Goal: Contribute content: Contribute content

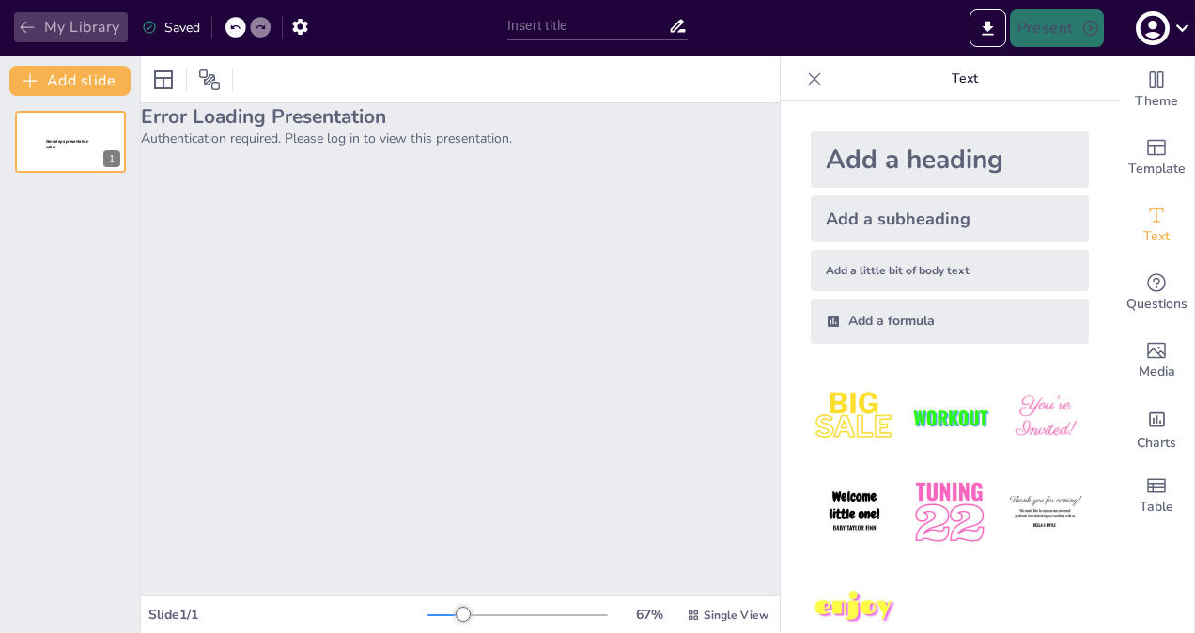
click at [32, 23] on icon "button" at bounding box center [27, 27] width 19 height 19
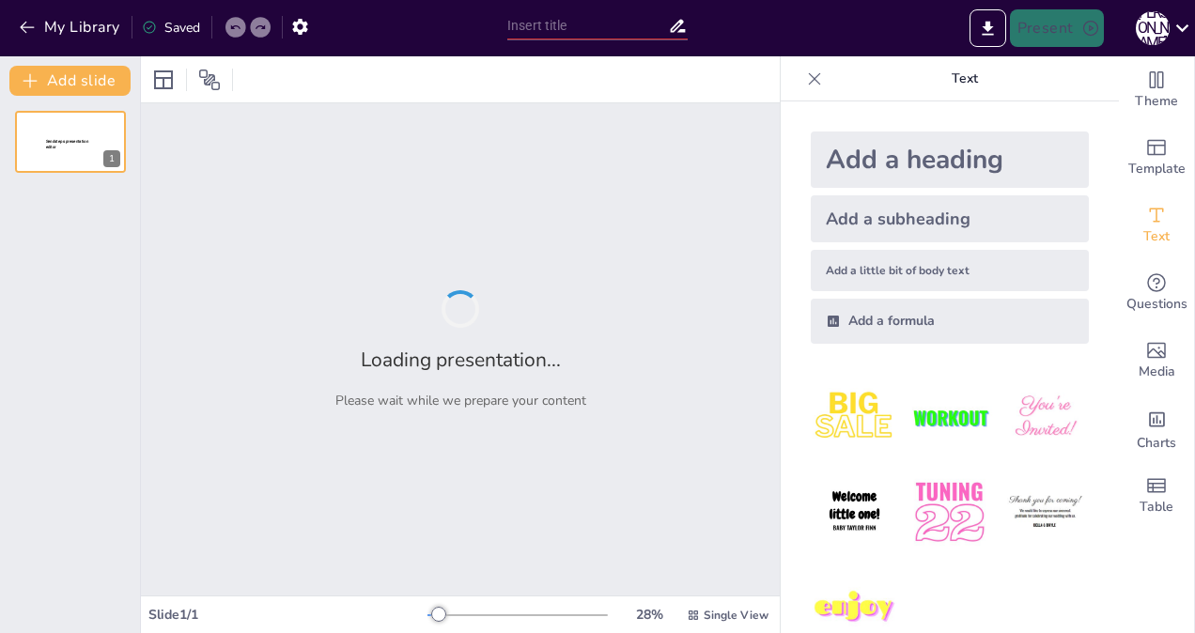
type input "経営戦略の歴史的変遷と主要理論"
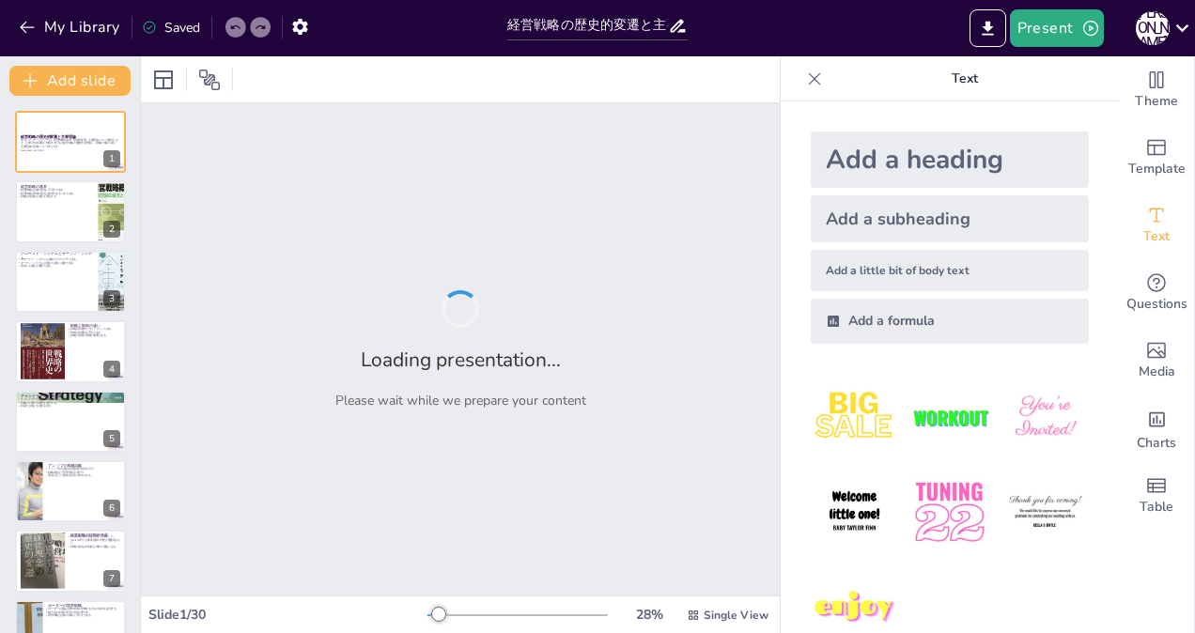
checkbox input "true"
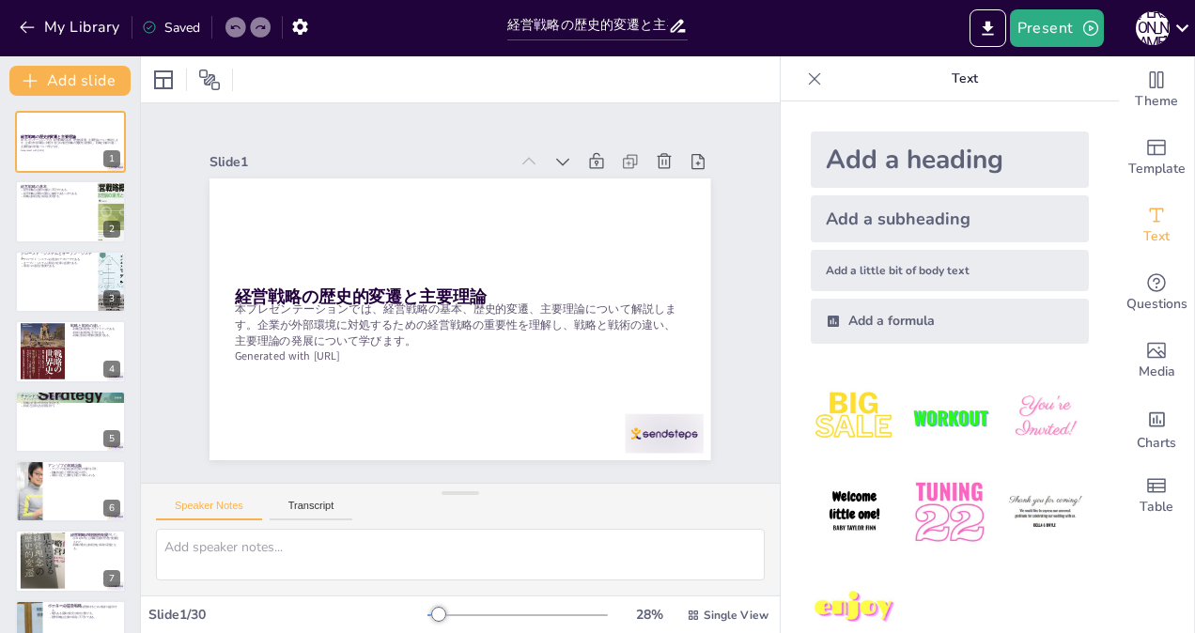
checkbox input "true"
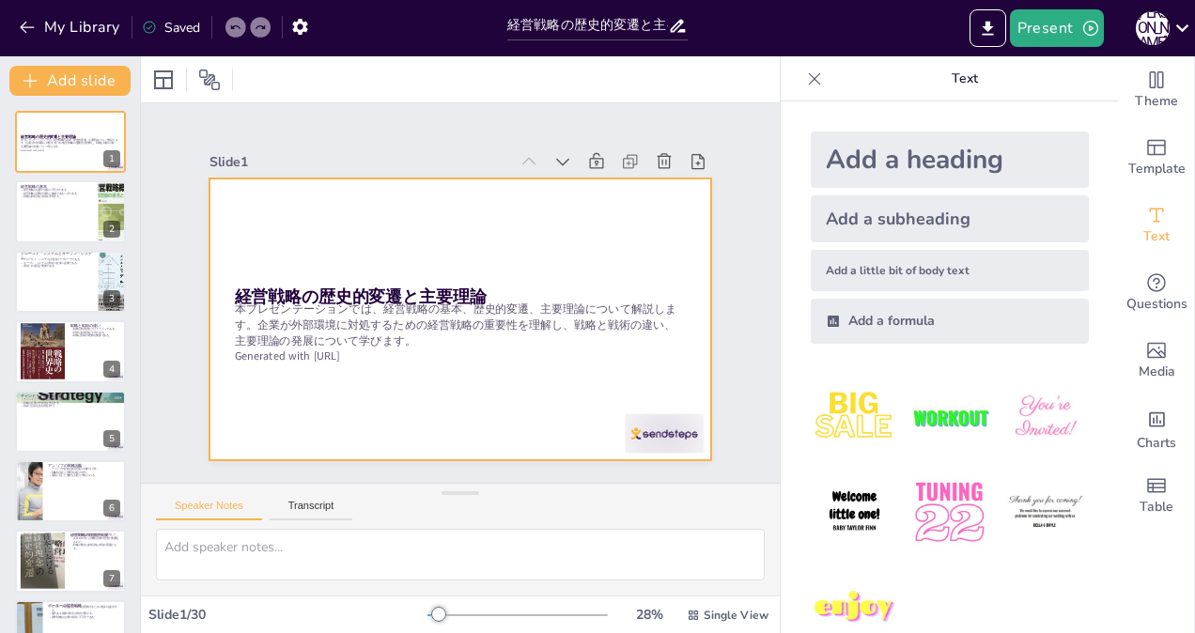
checkbox input "true"
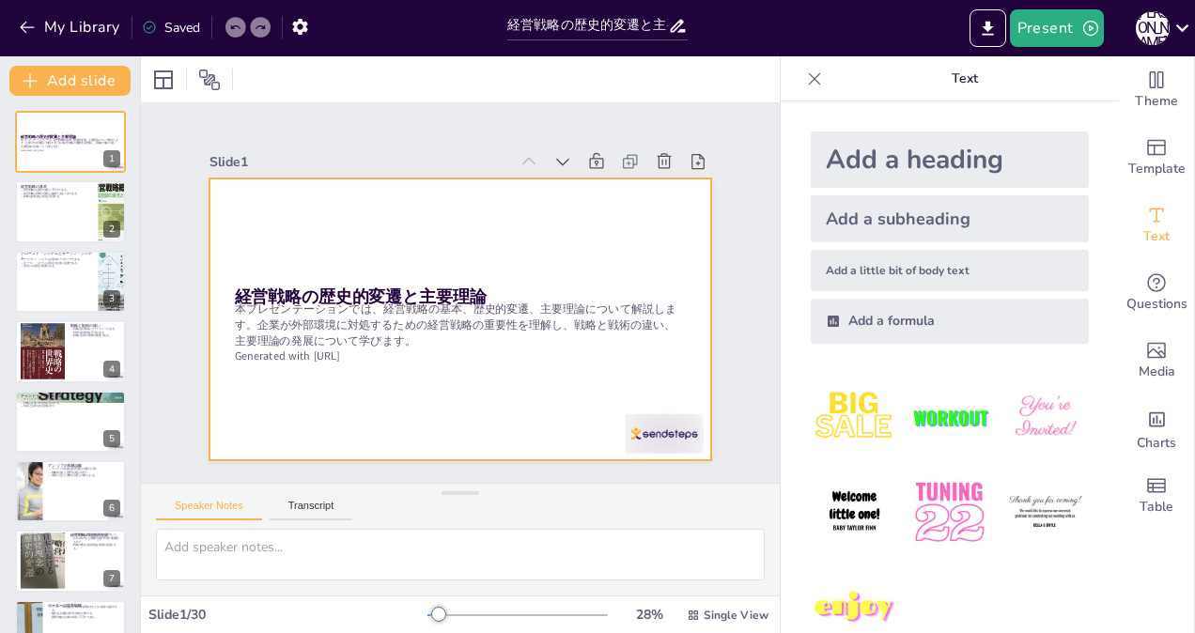
checkbox input "true"
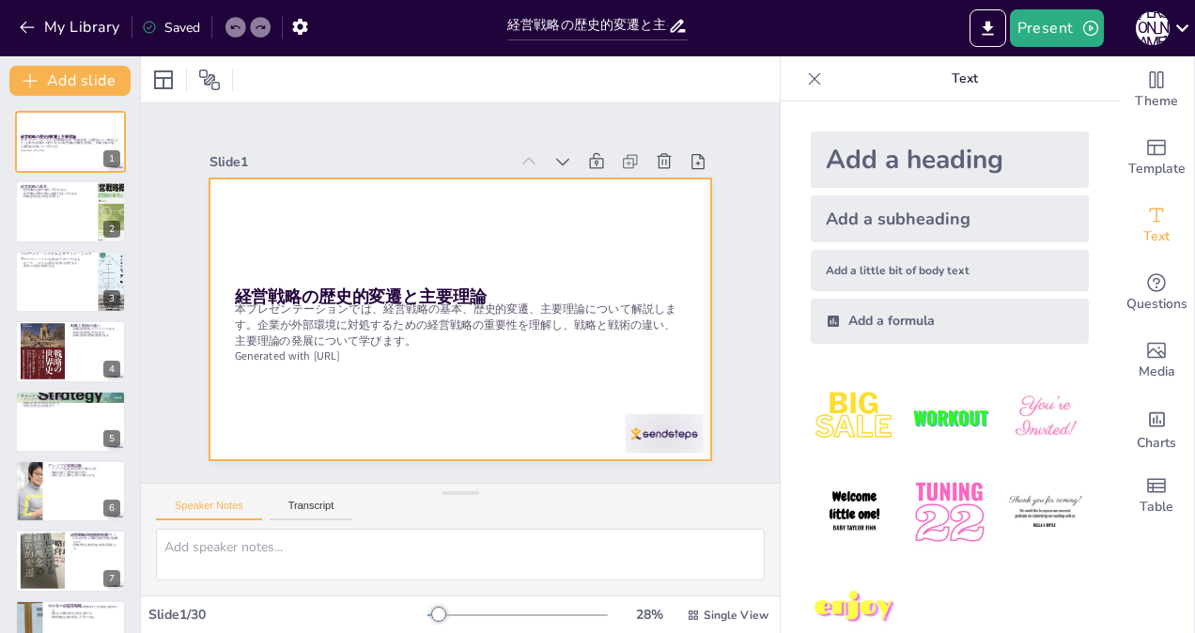
checkbox input "true"
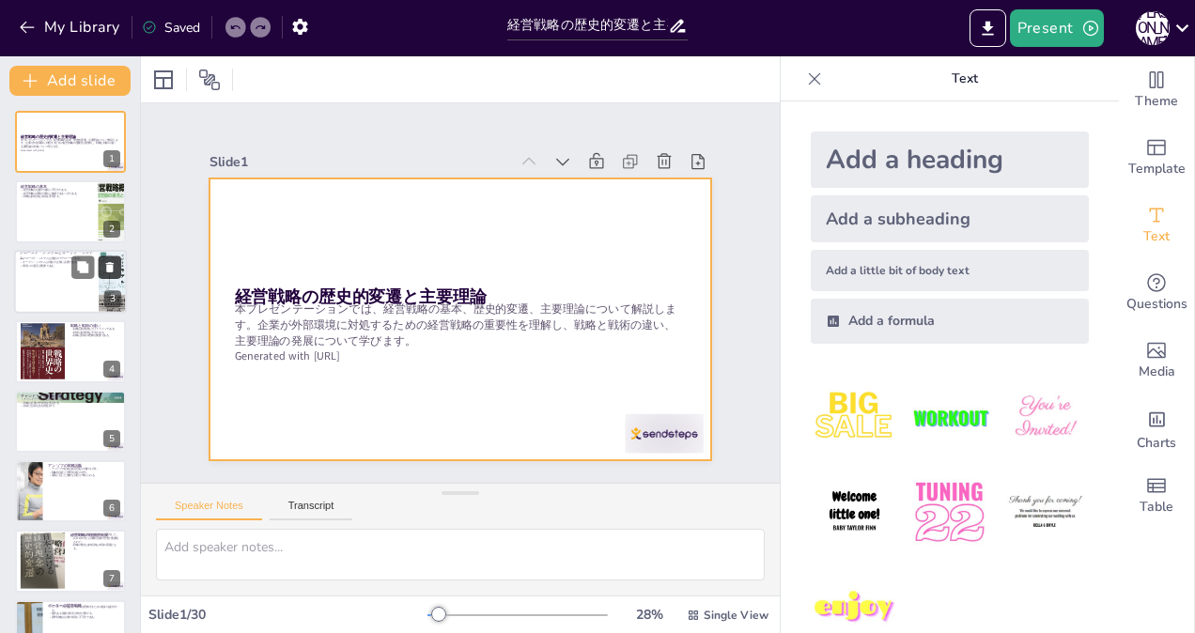
checkbox input "true"
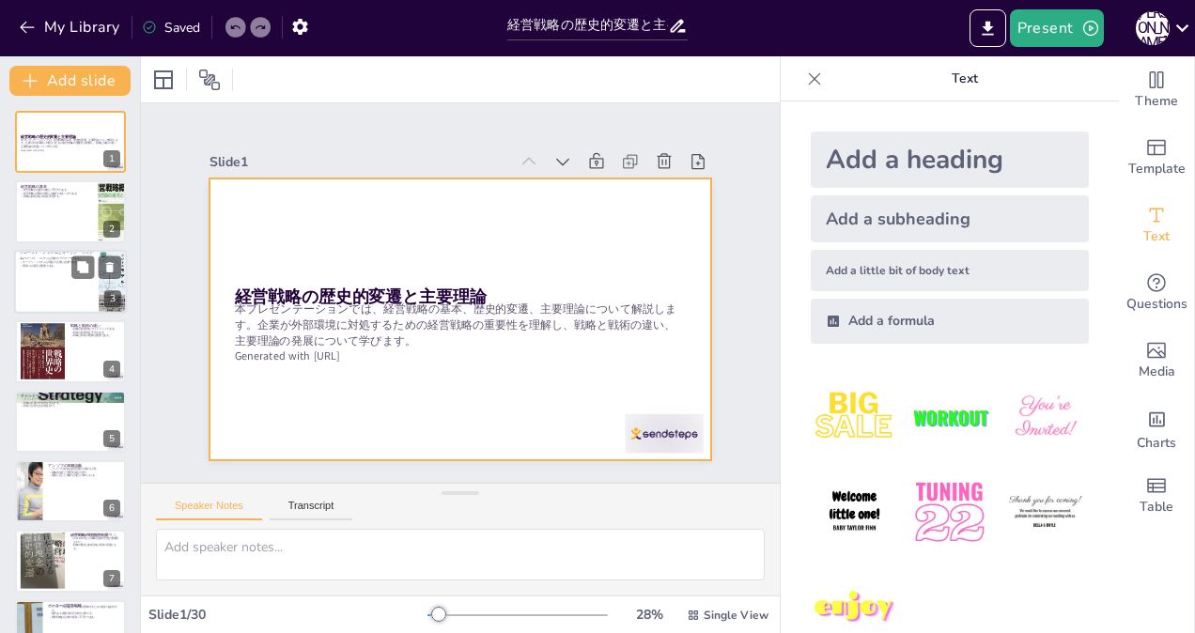
checkbox input "true"
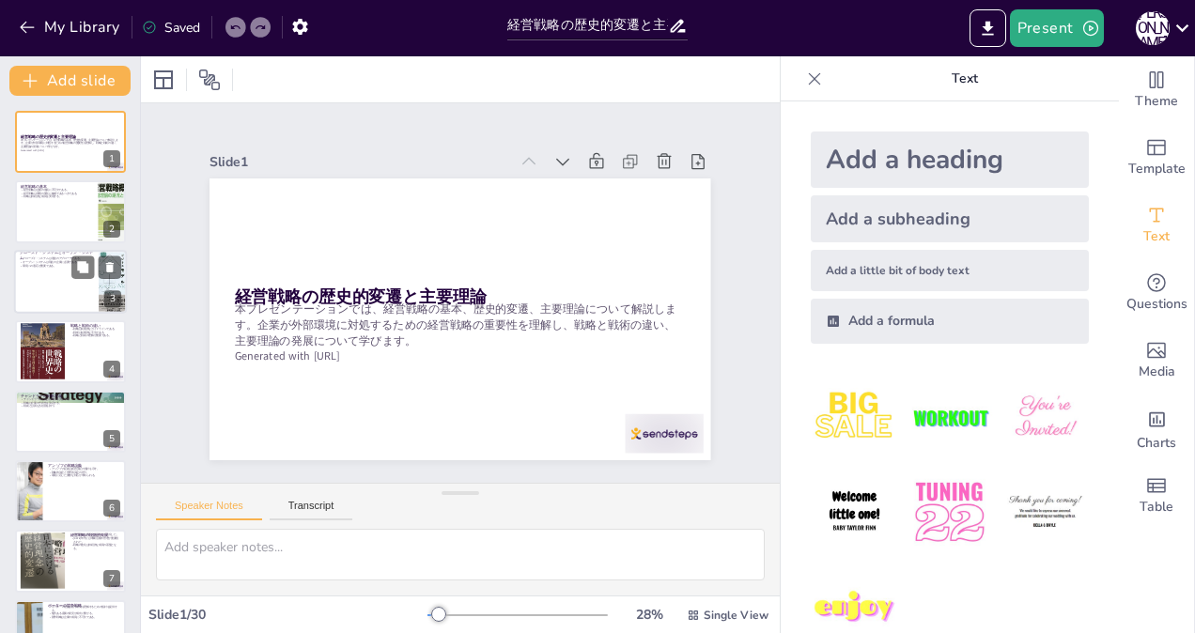
checkbox input "true"
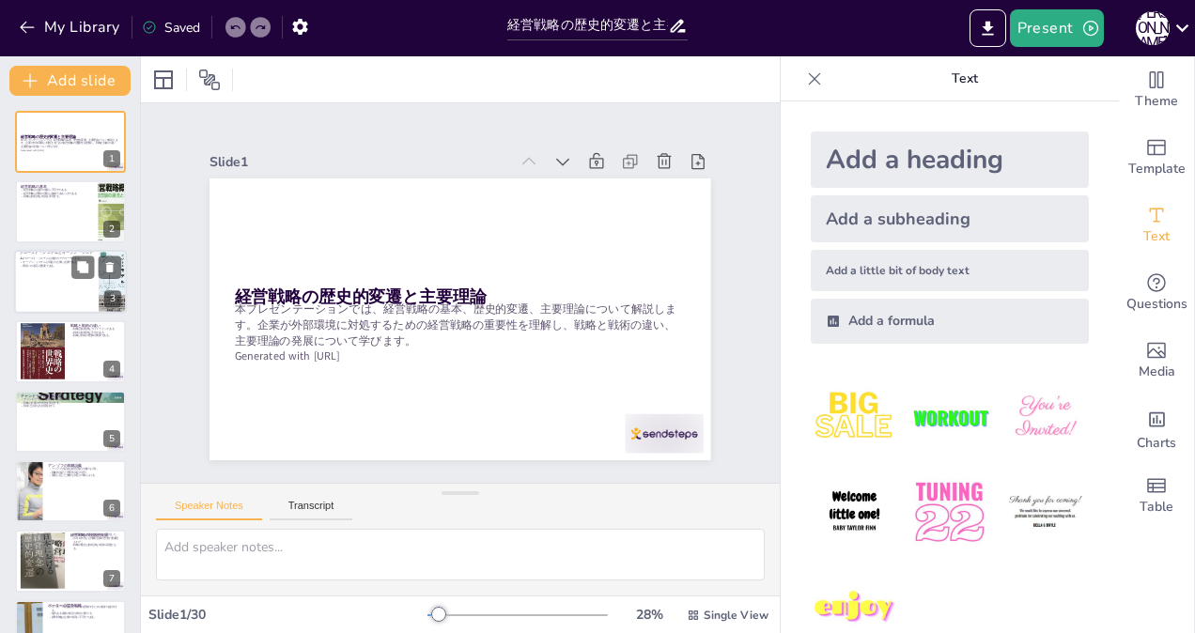
checkbox input "true"
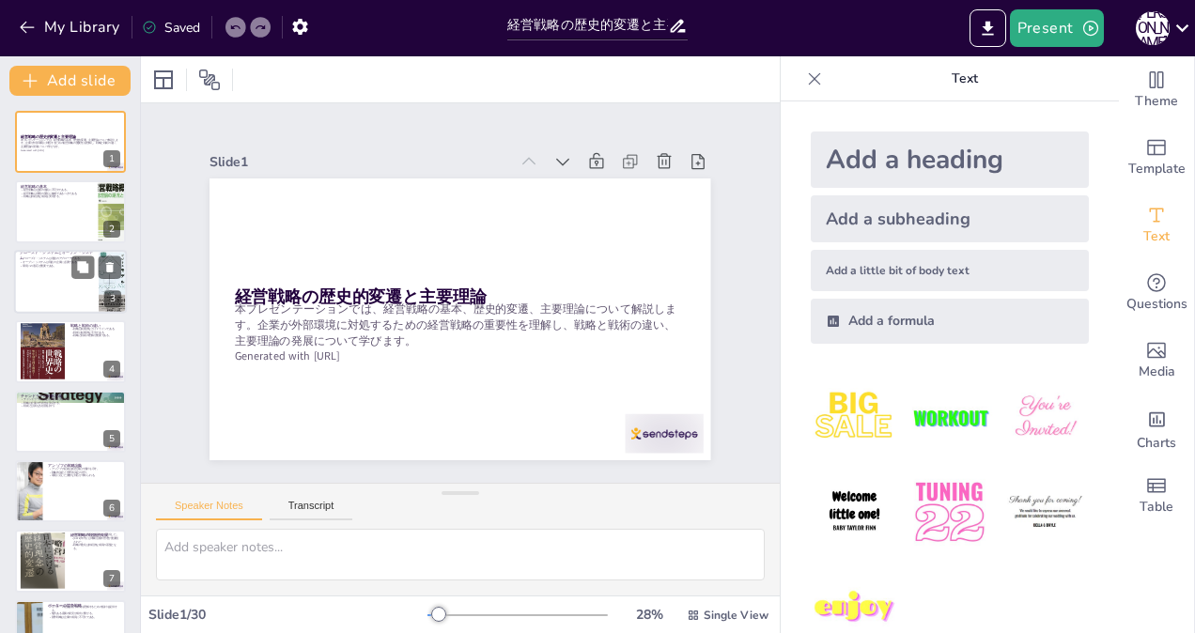
checkbox input "true"
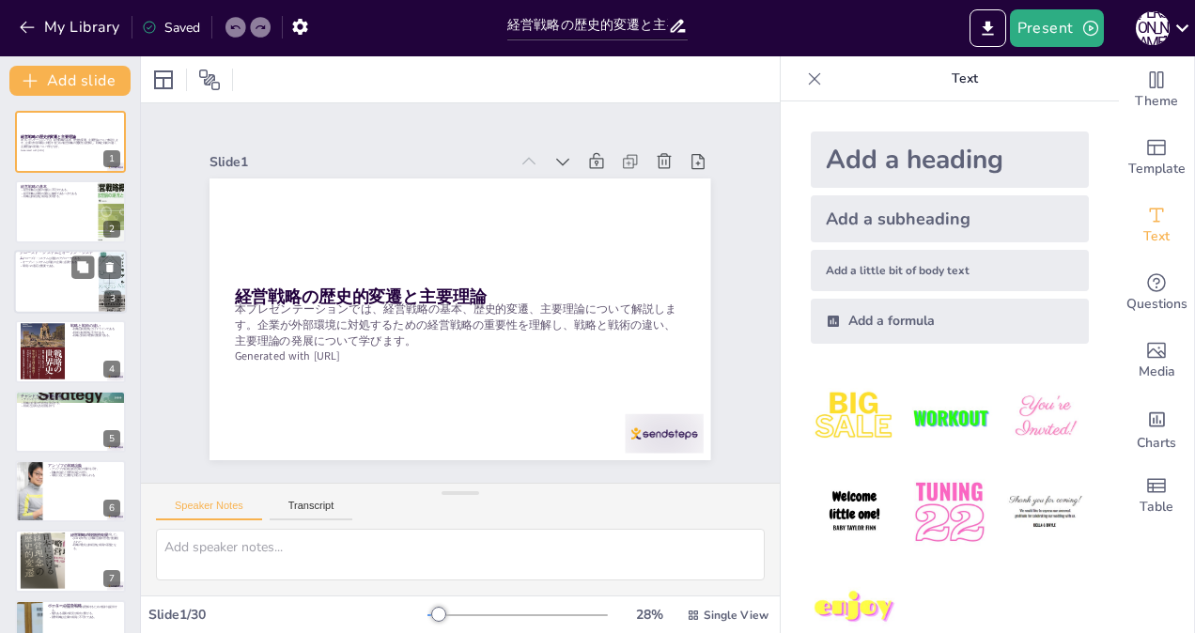
checkbox input "true"
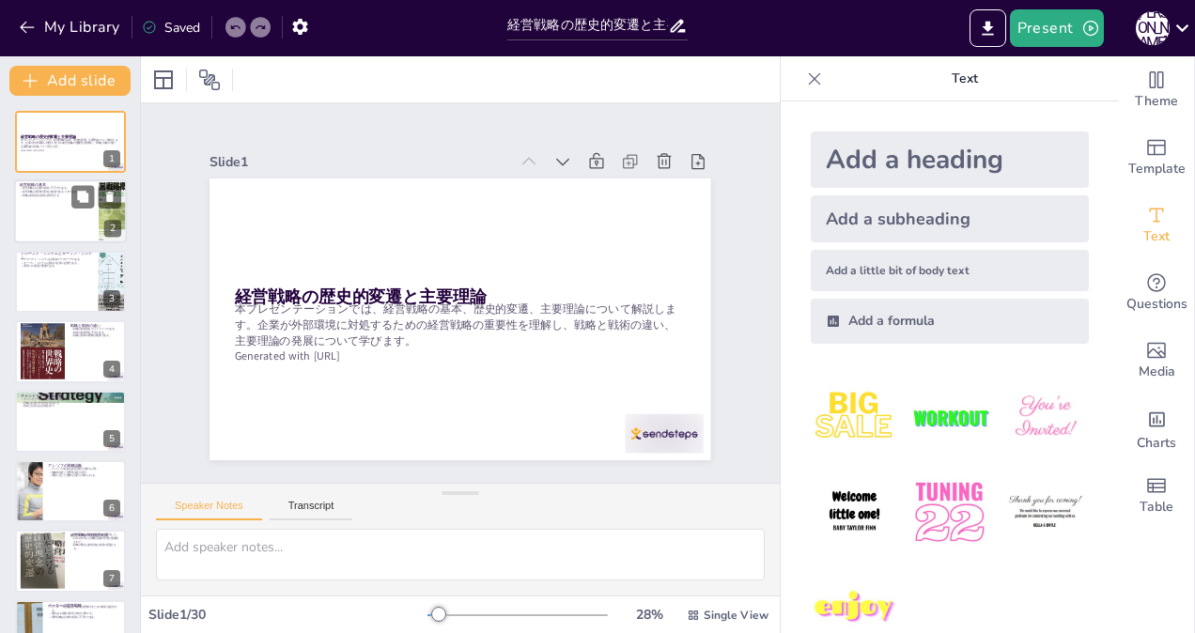
checkbox input "true"
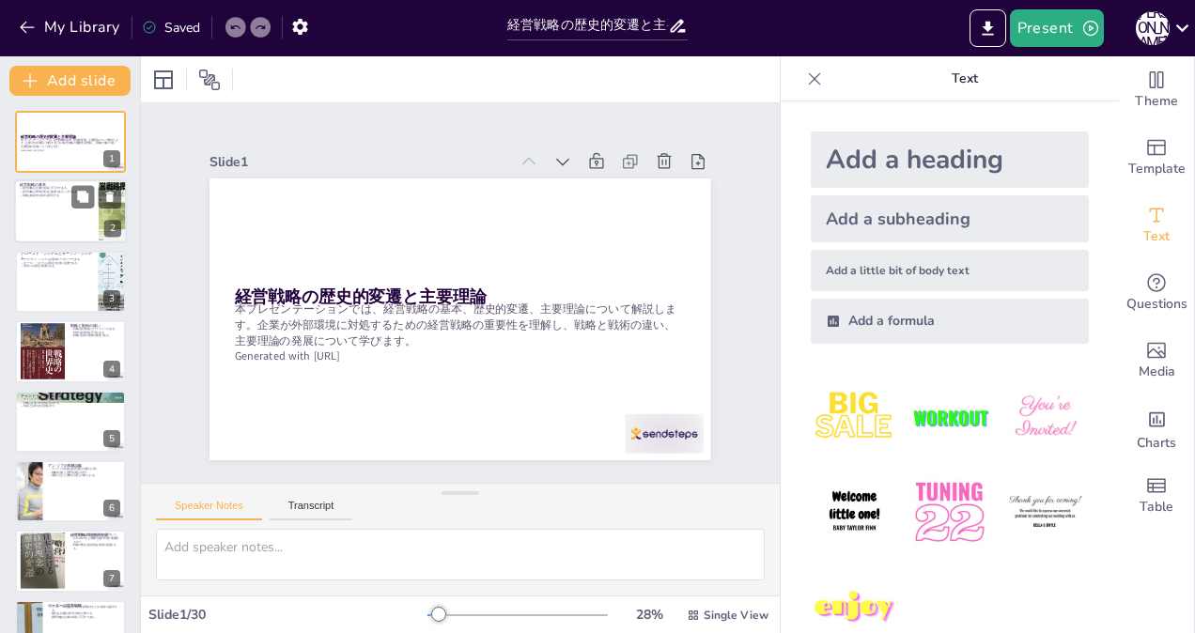
checkbox input "true"
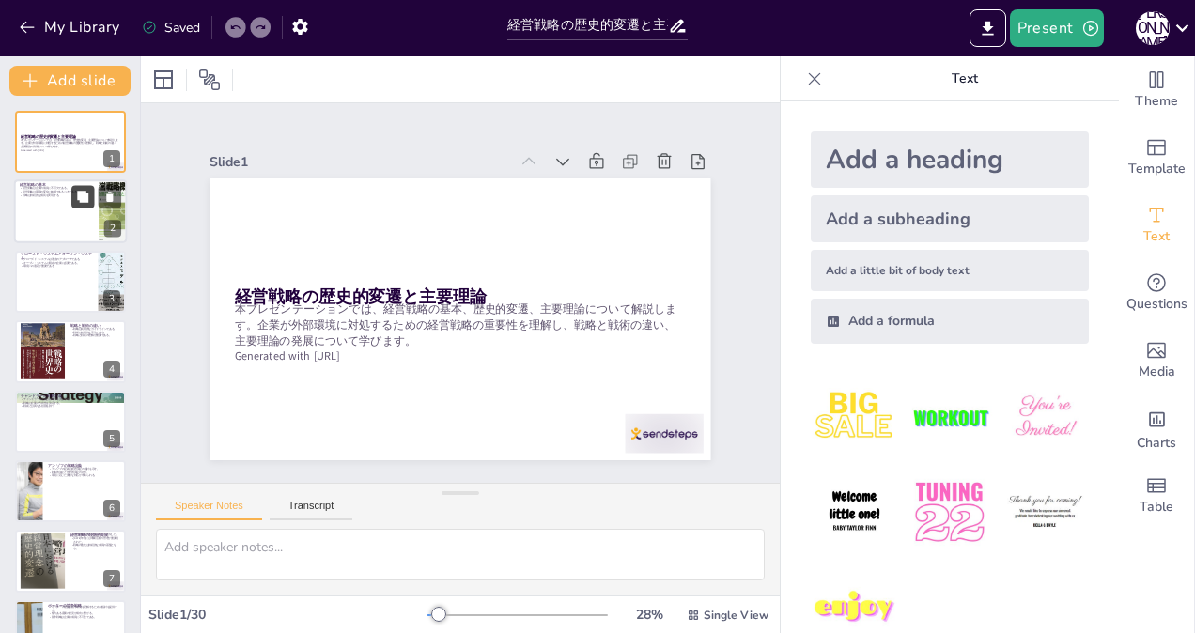
checkbox input "true"
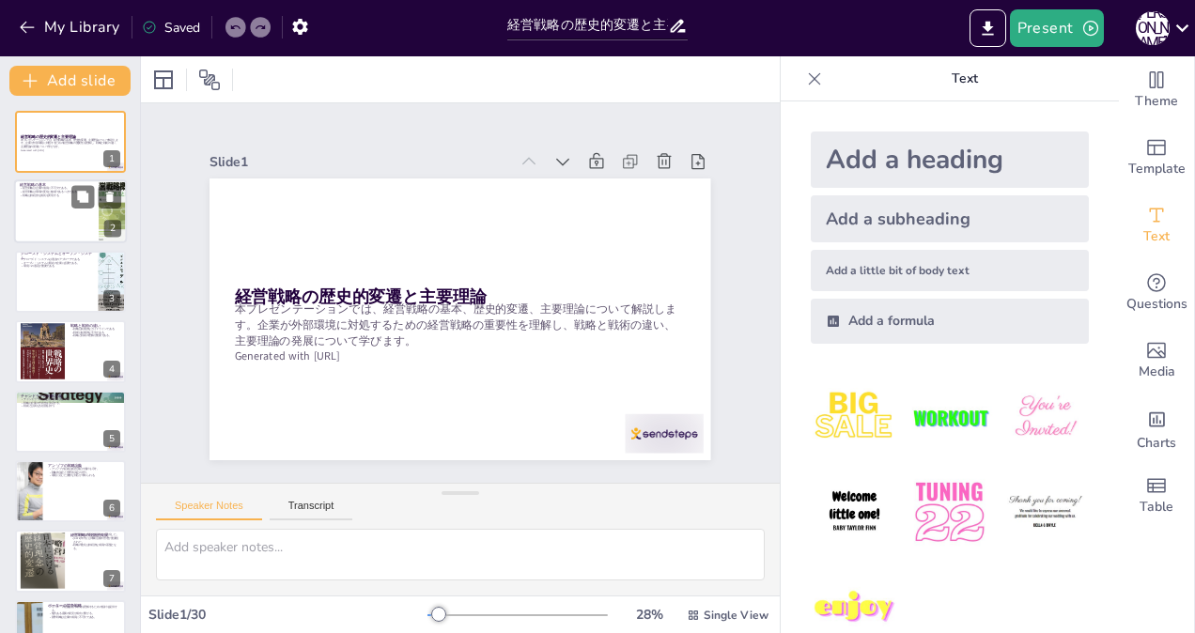
checkbox input "true"
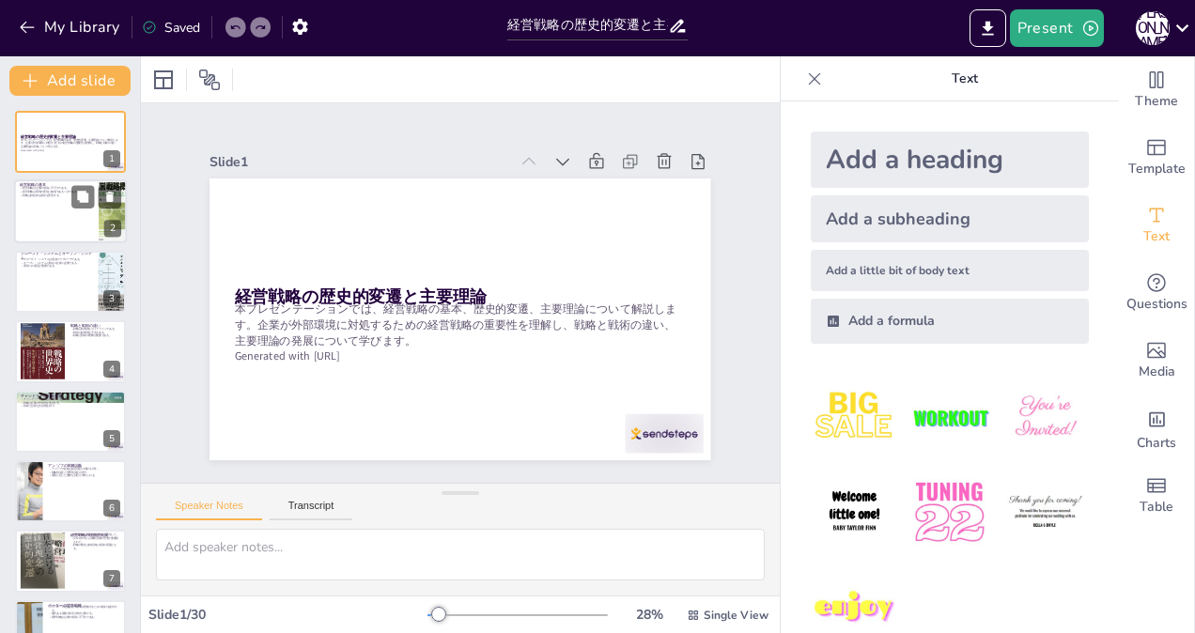
click at [39, 209] on div at bounding box center [70, 212] width 113 height 64
type textarea "経営戦略は企業が市場で生き残り、成長するために必要不可欠な要素です。企業は外部環境の変化に対して適切に対処しなければならず、そのためには明確な戦略が求められま…"
checkbox input "true"
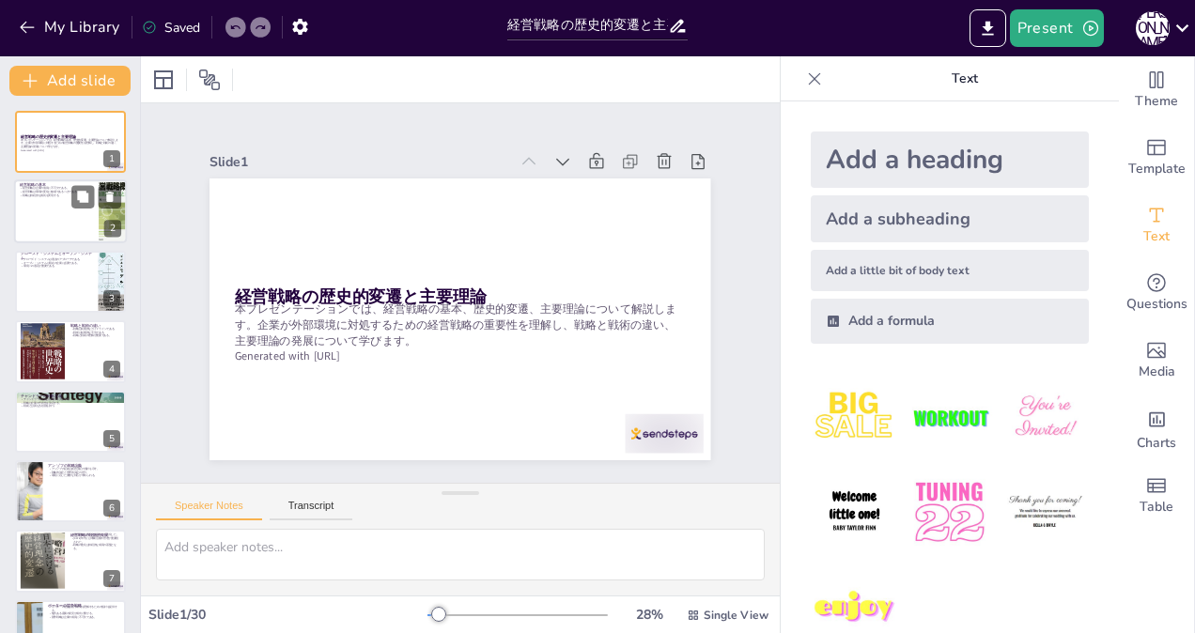
checkbox input "true"
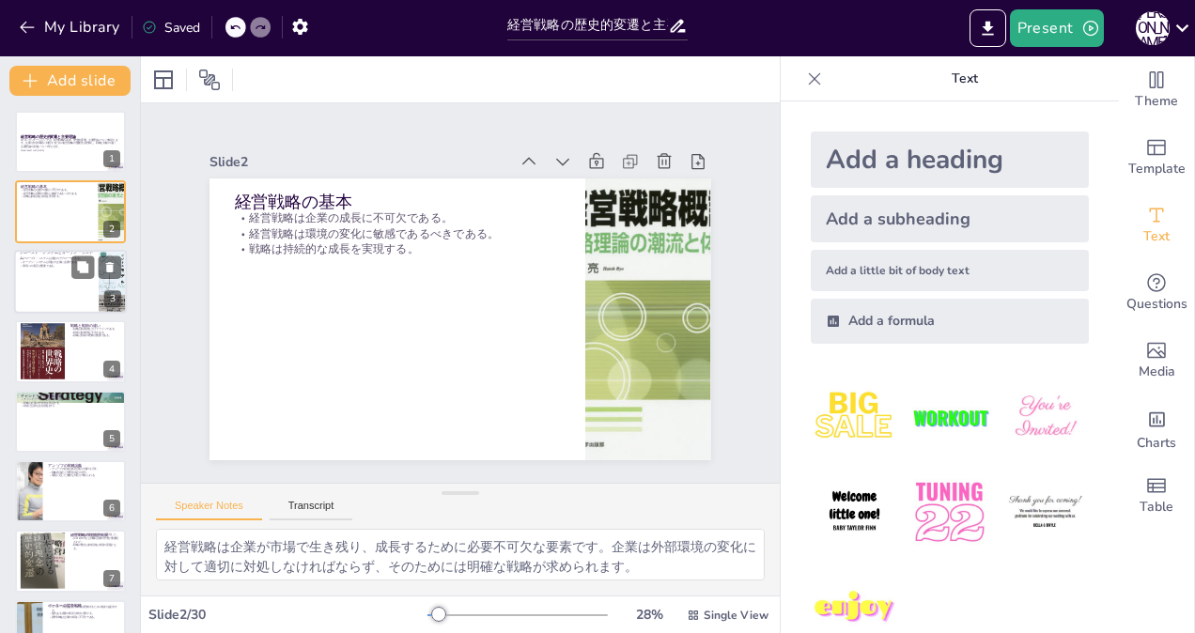
checkbox input "true"
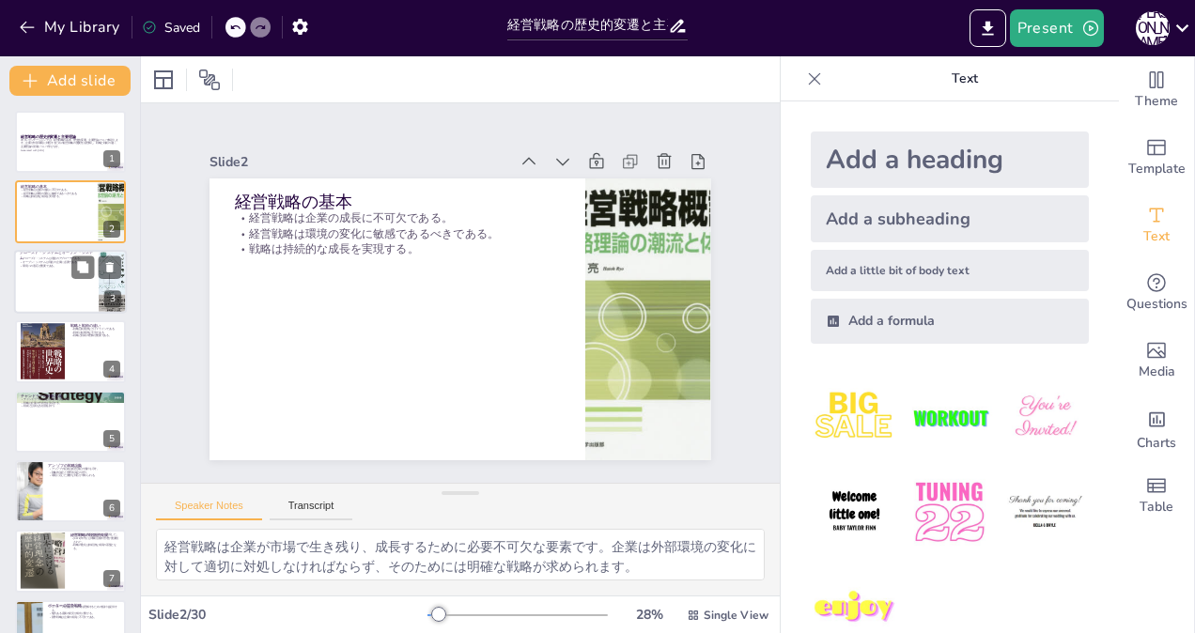
checkbox input "true"
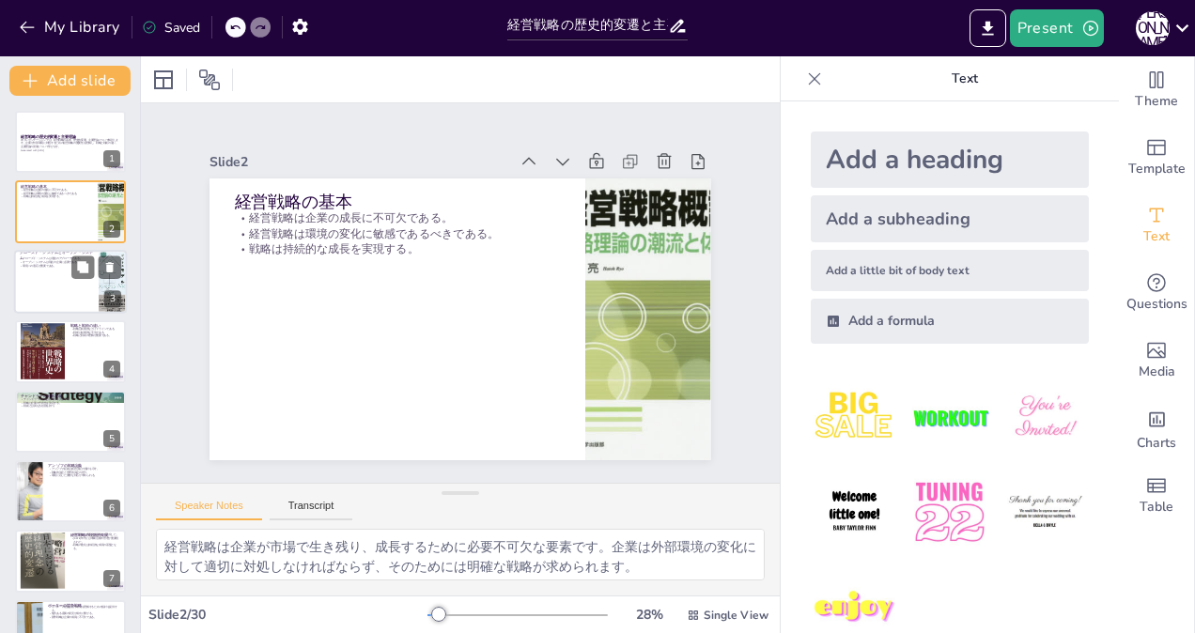
checkbox input "true"
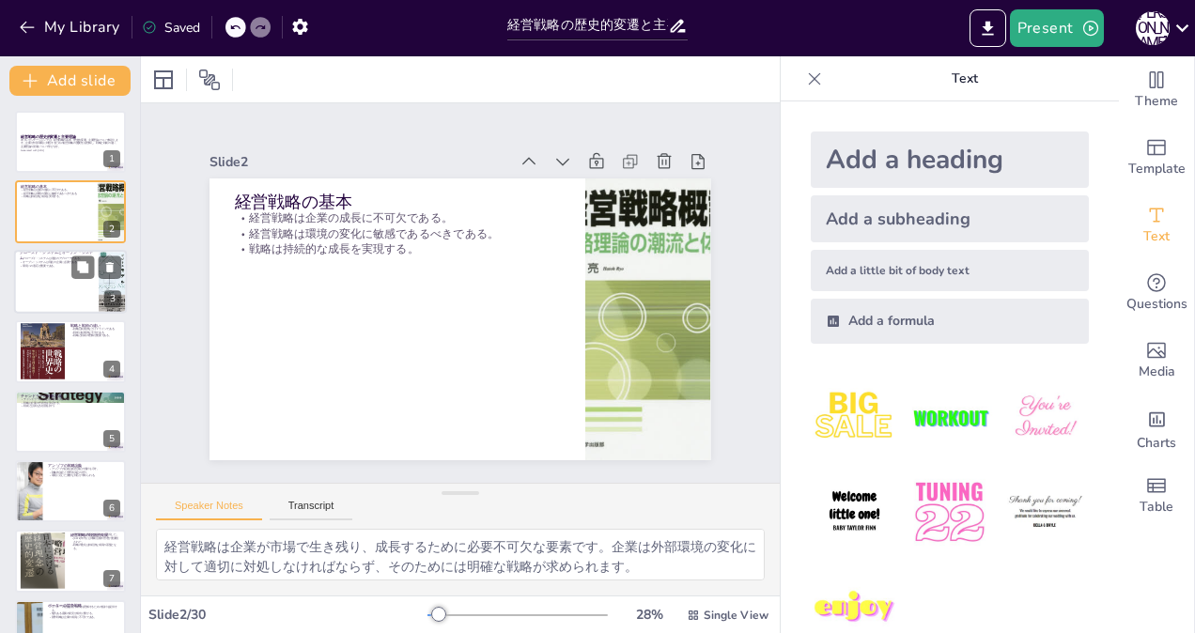
checkbox input "true"
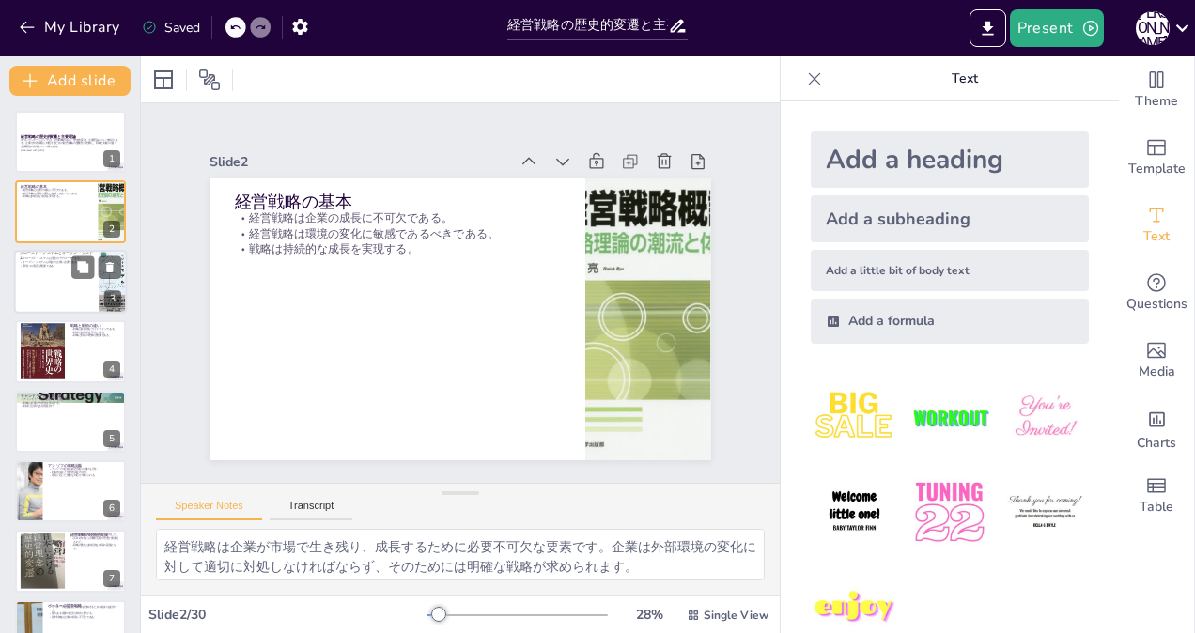
click at [31, 276] on div at bounding box center [70, 282] width 113 height 64
type textarea "クローズド・システムは、企業が外部環境を無視し、内部の管理にのみ焦点を当てた従来のアプローチです。このアプローチは、環境が安定している時代には有効でしたが、現…"
checkbox input "true"
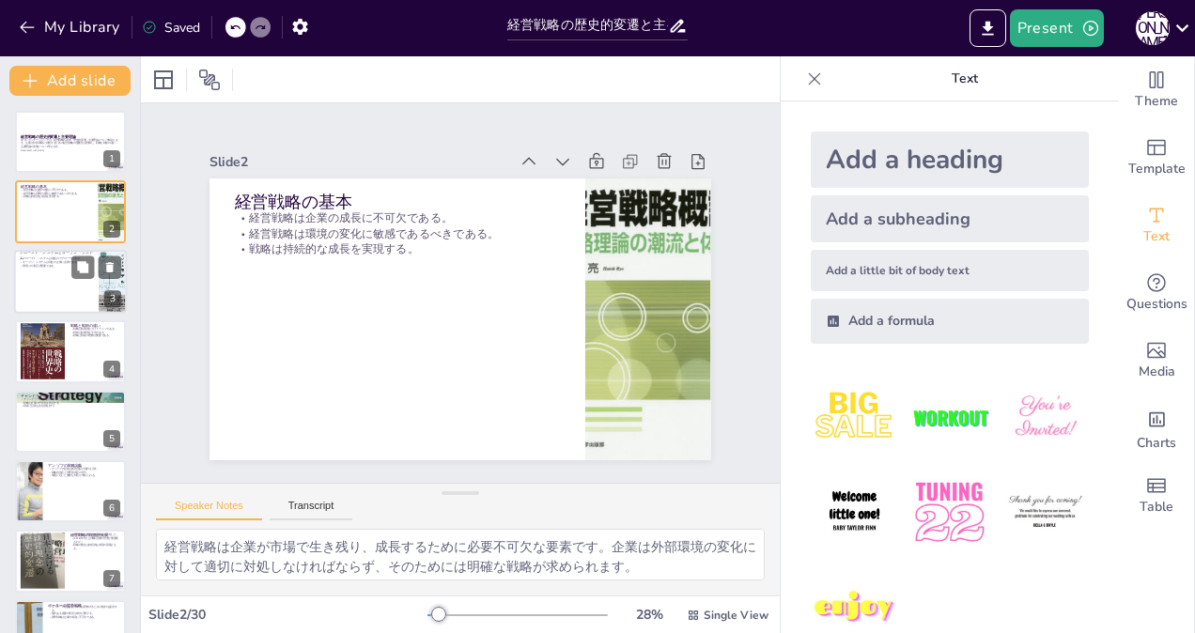
checkbox input "true"
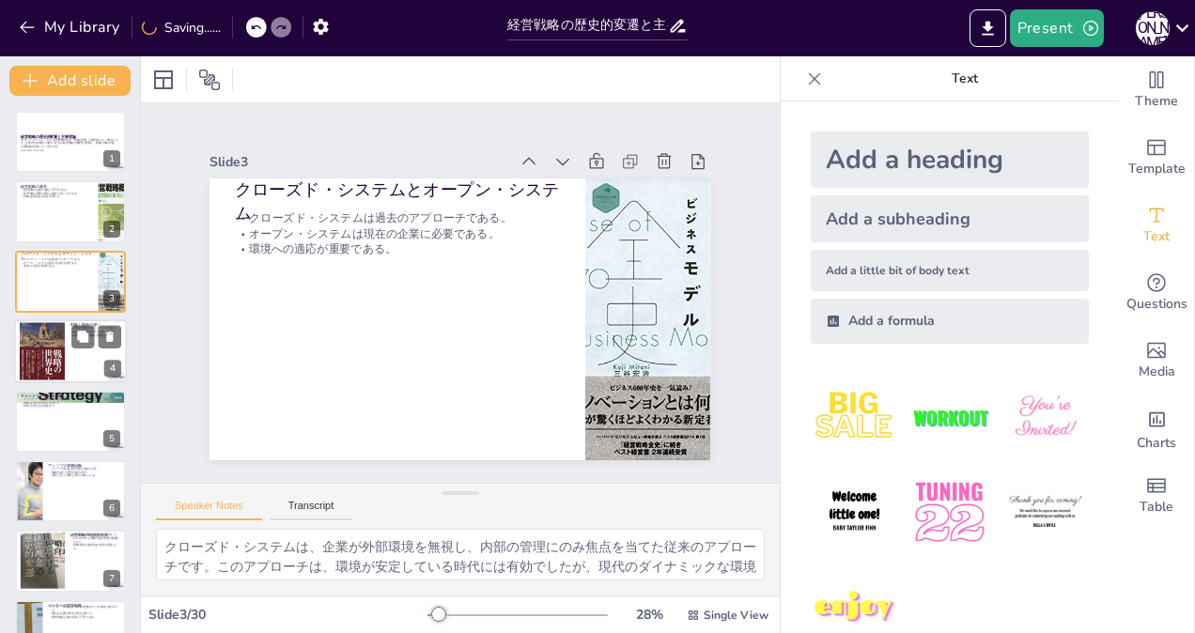
checkbox input "true"
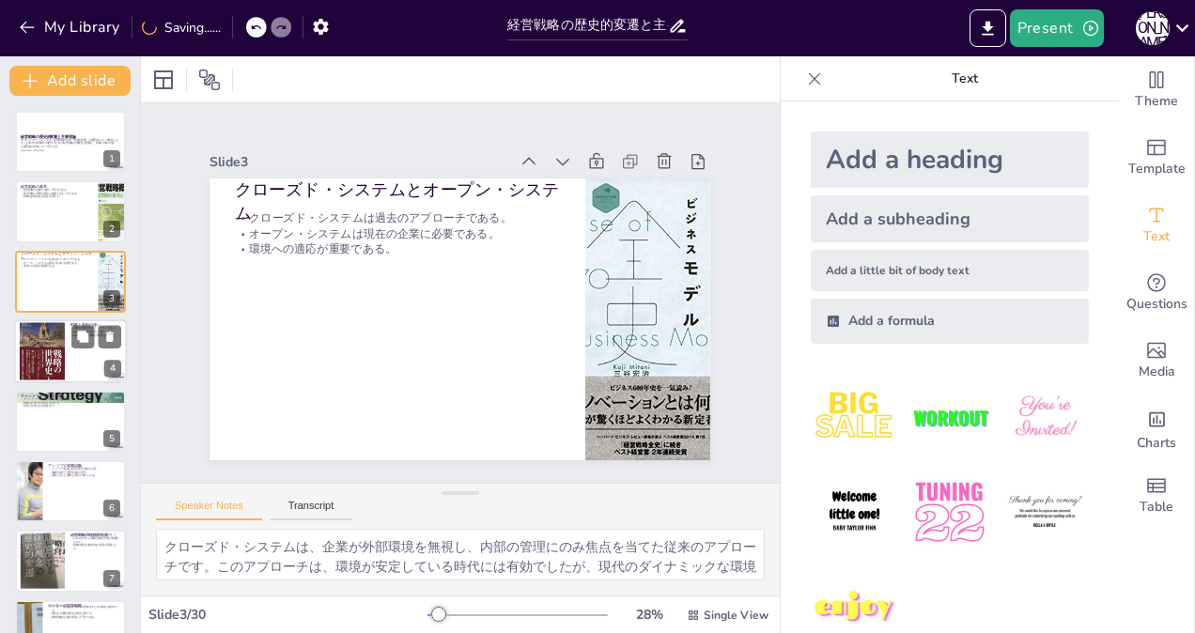
checkbox input "true"
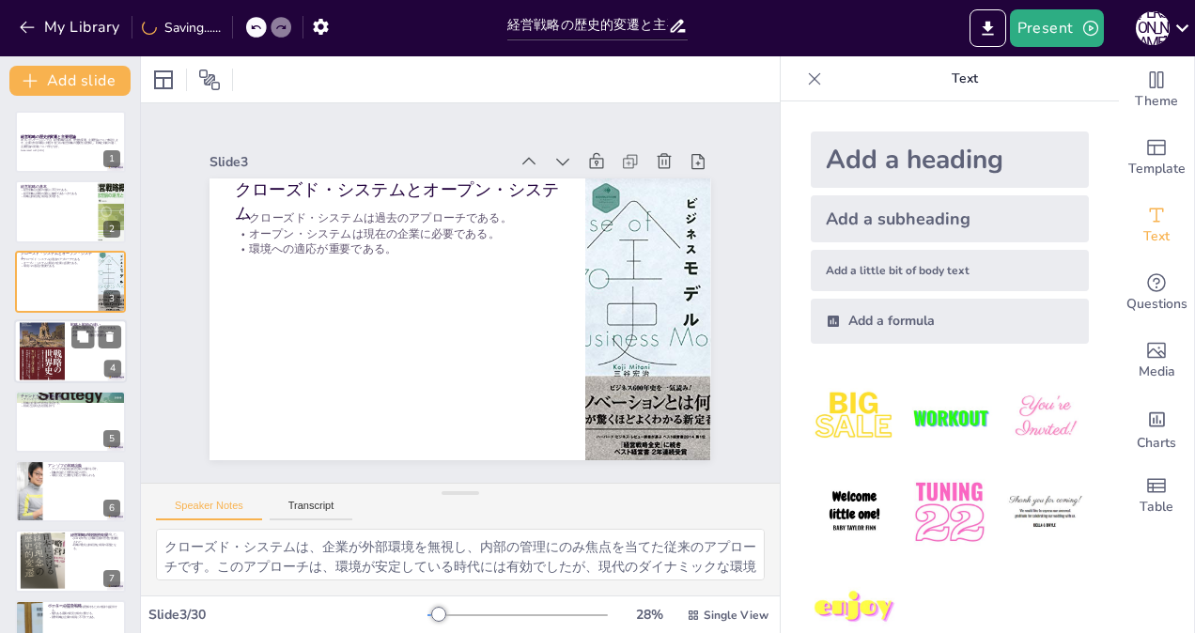
click at [32, 338] on div at bounding box center [42, 351] width 45 height 65
type textarea "戦略は企業が長期的に追求すべき目標を示すガイドラインです。このガイドラインに基づいて、企業は意思決定を行い、リソースを配分します。 戦術は短期的な状況に応じて…"
checkbox input "true"
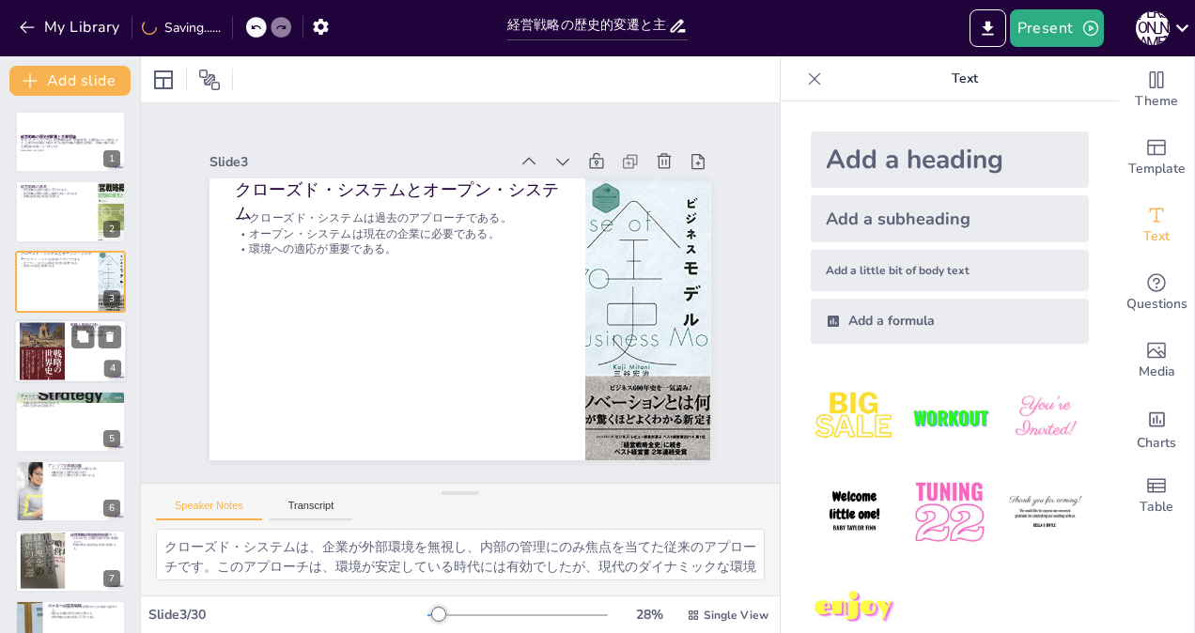
checkbox input "true"
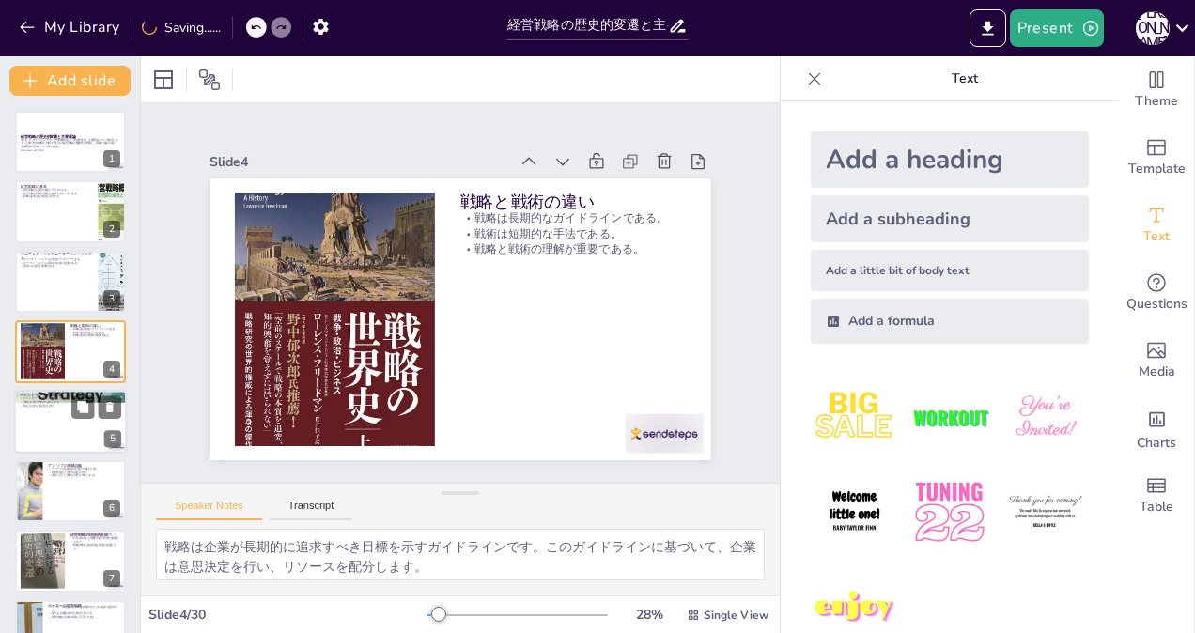
checkbox input "true"
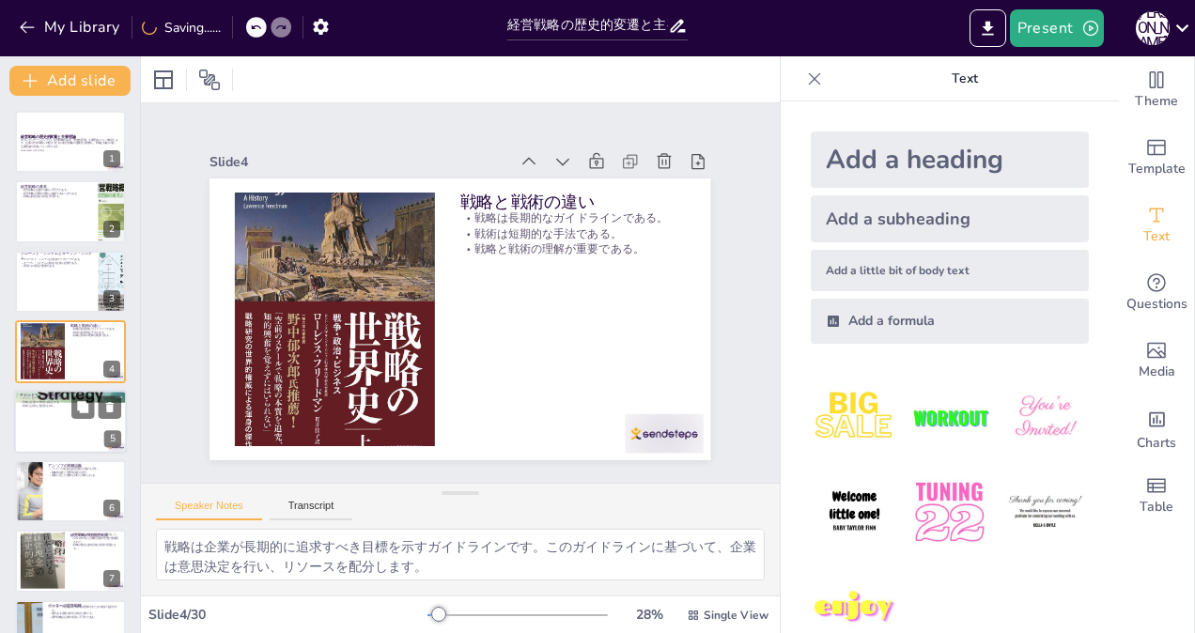
checkbox input "true"
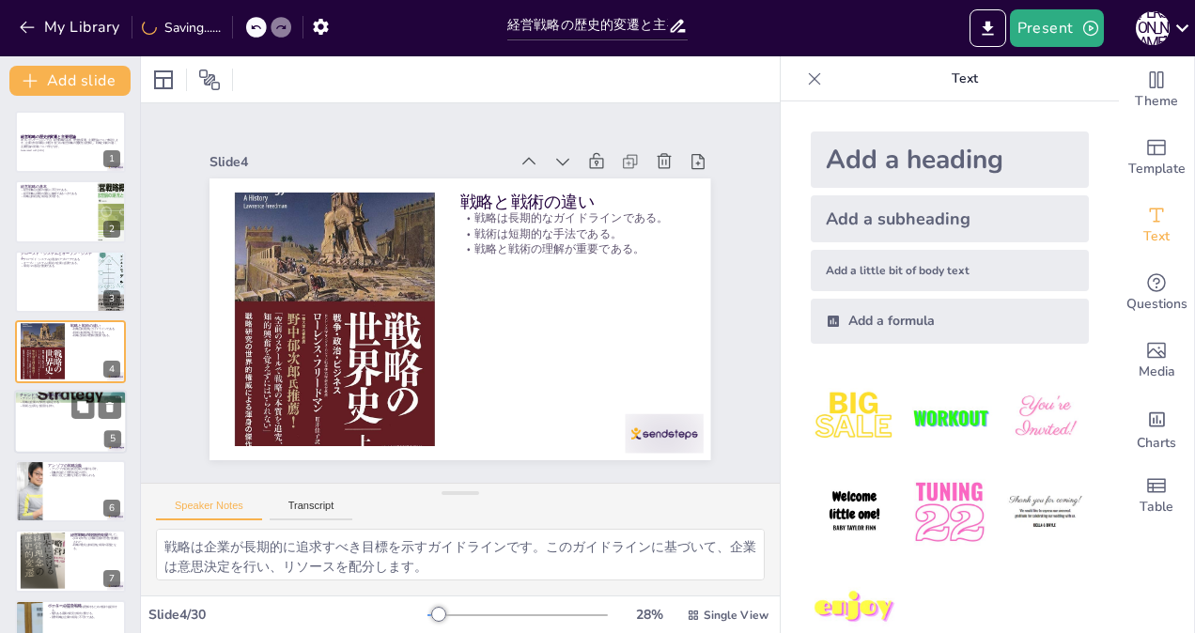
checkbox input "true"
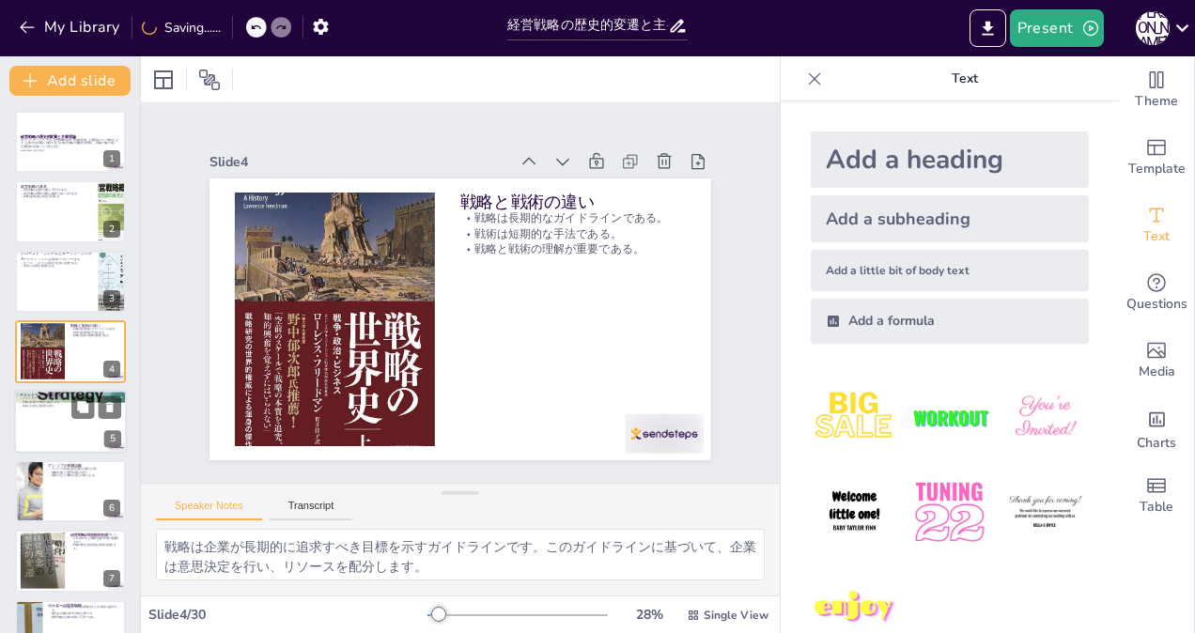
checkbox input "true"
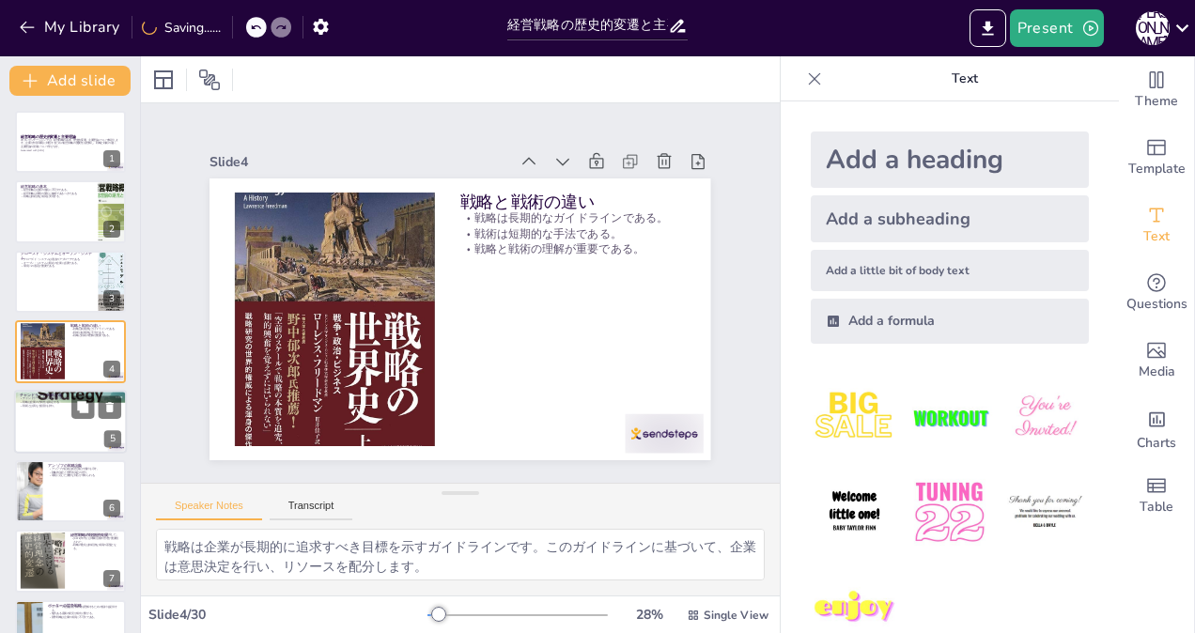
checkbox input "true"
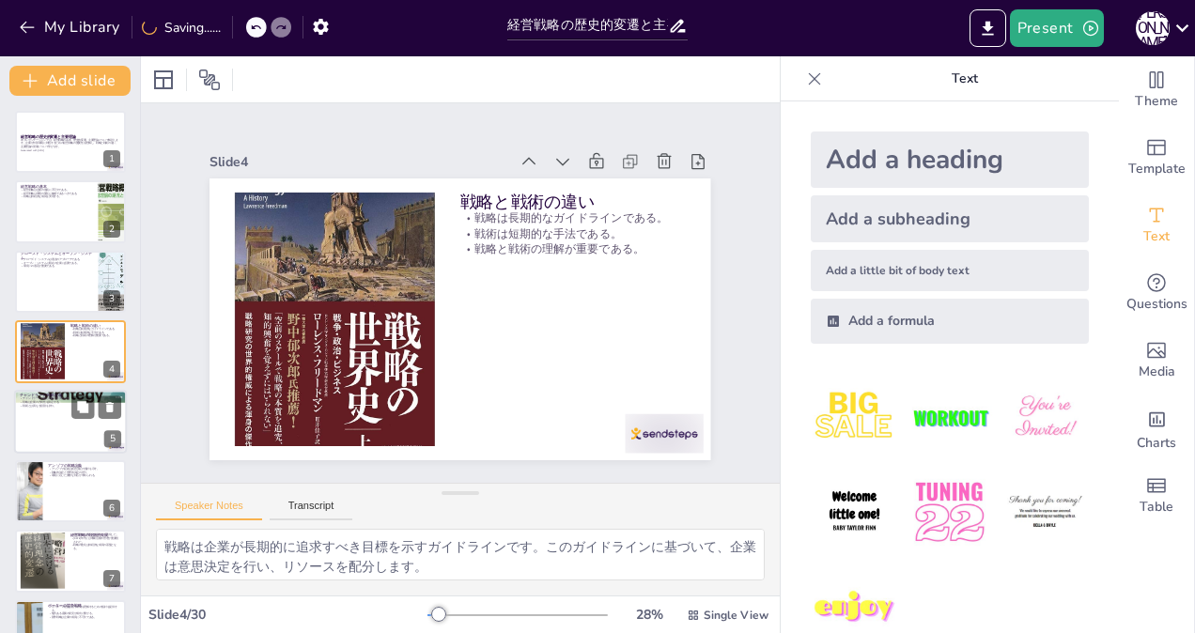
click at [52, 411] on div at bounding box center [70, 422] width 113 height 64
type textarea "チャンドラーの定義は経営戦略の本質を示しており、企業が長期的な目標を持つことの重要性を強調しています。この定義に基づき、企業は戦略を策定する必要があります。 …"
checkbox input "true"
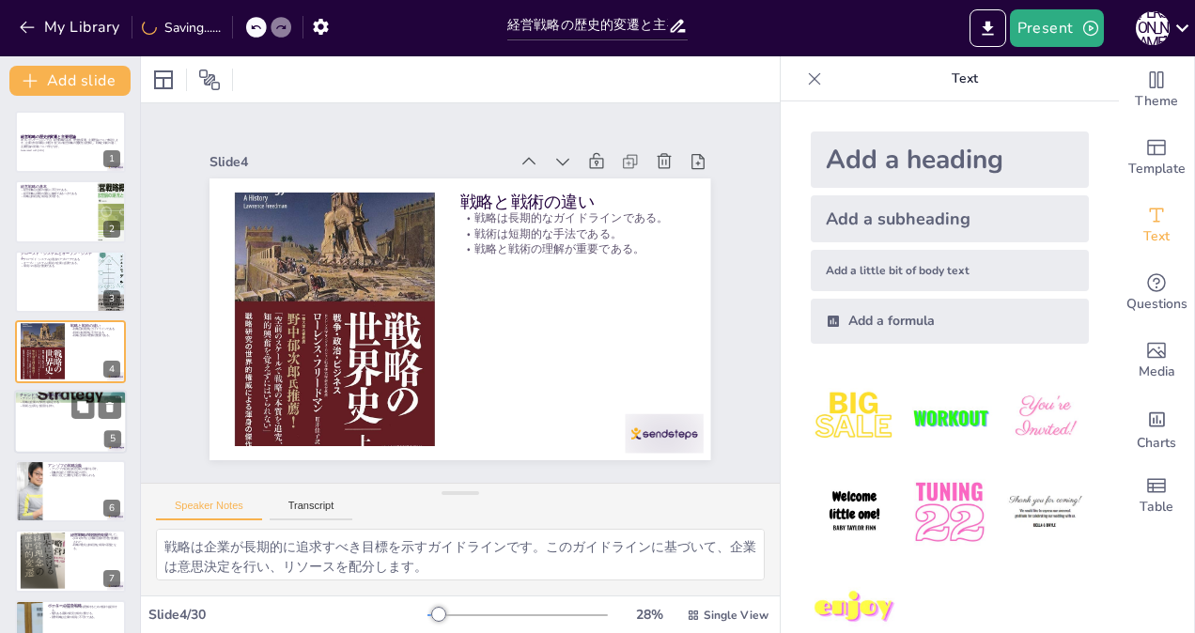
checkbox input "true"
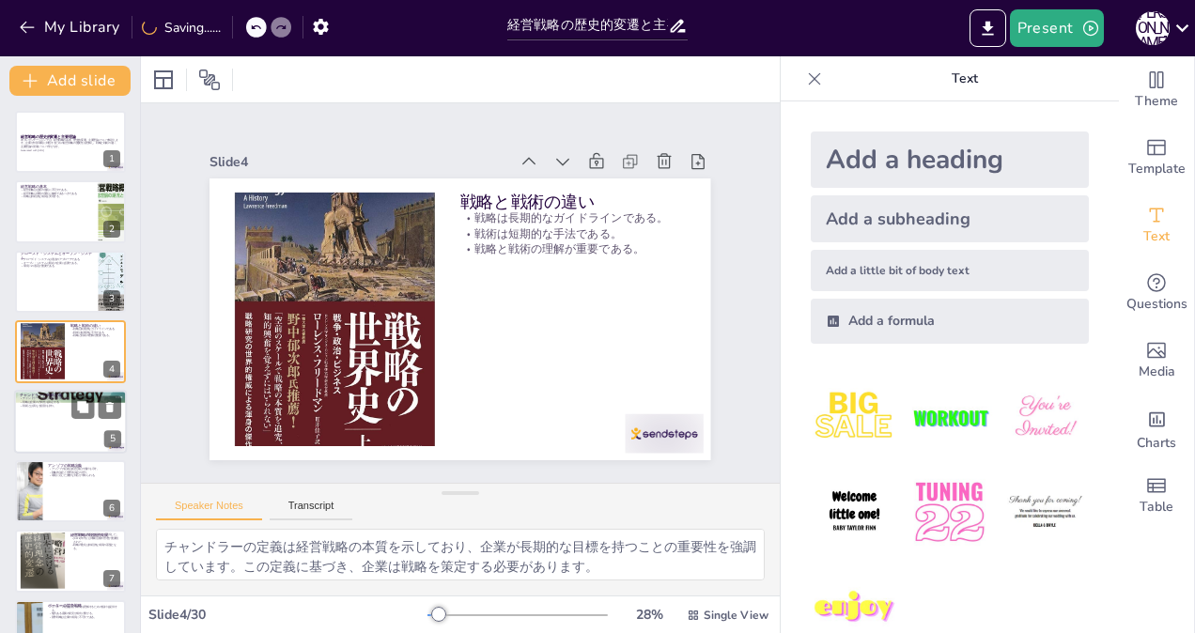
scroll to position [56, 0]
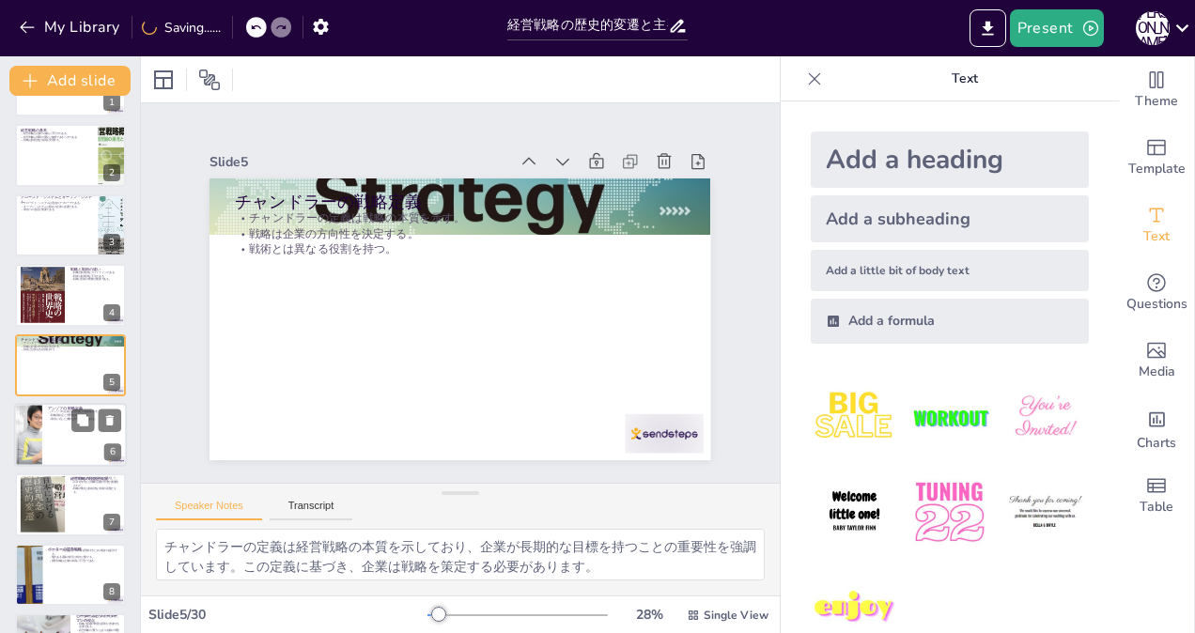
checkbox input "true"
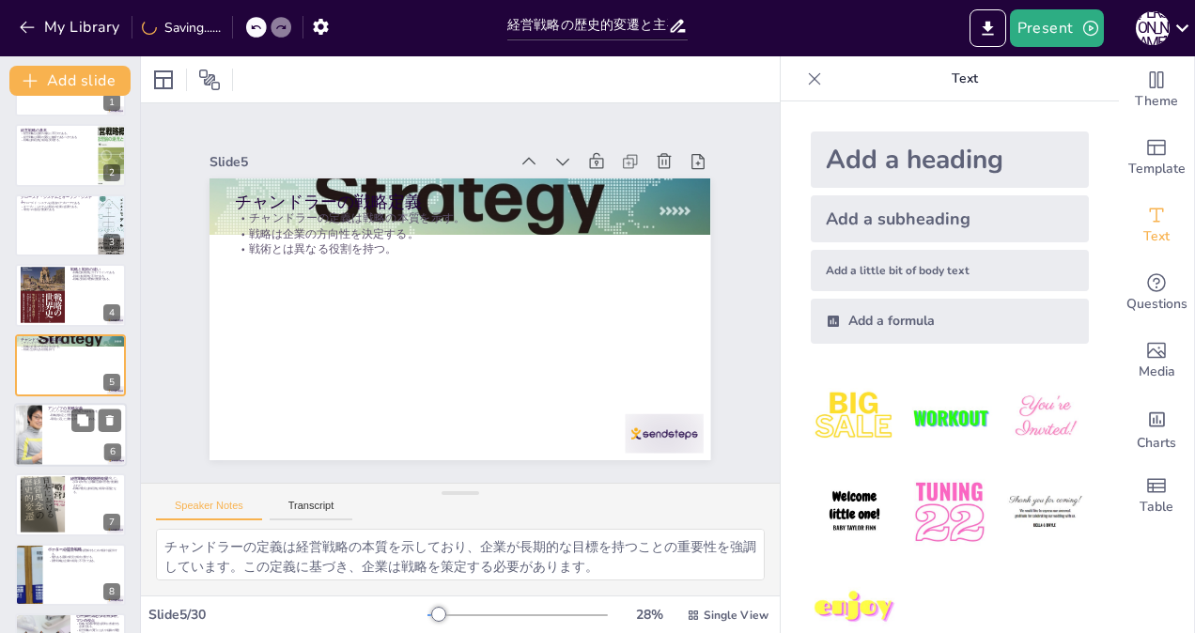
checkbox input "true"
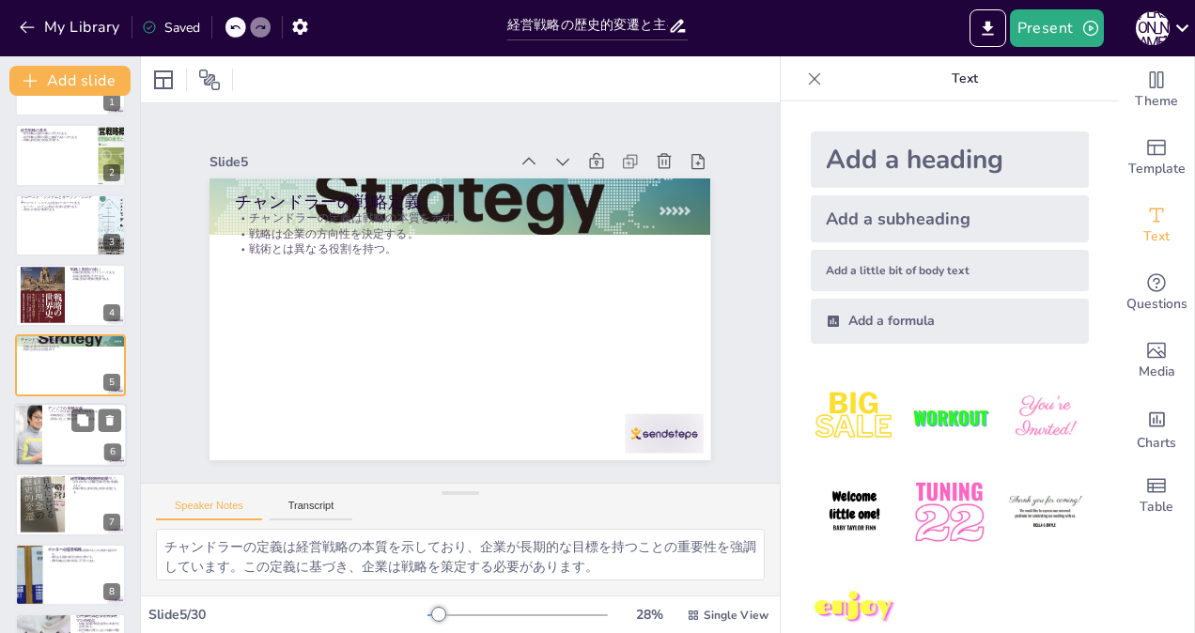
checkbox input "true"
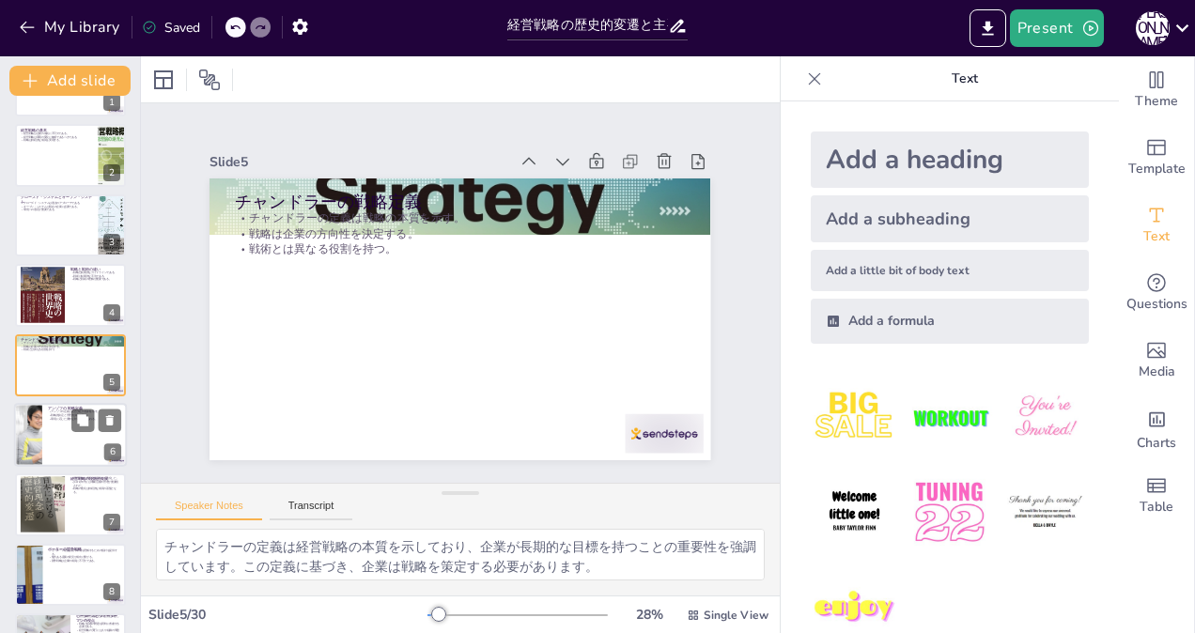
checkbox input "true"
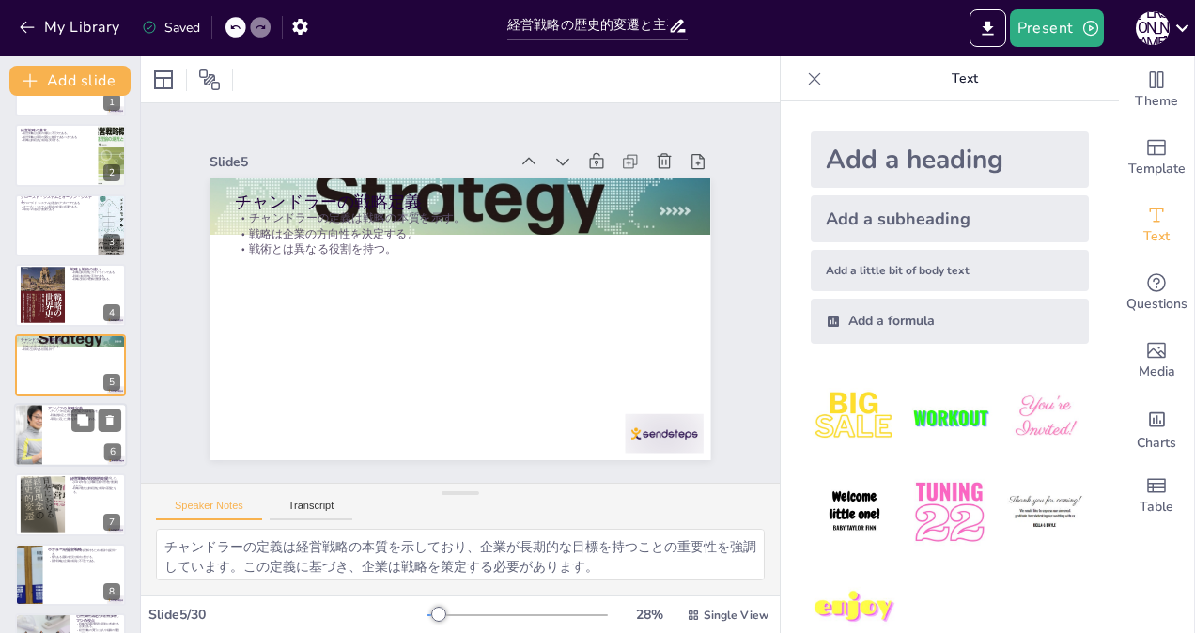
checkbox input "true"
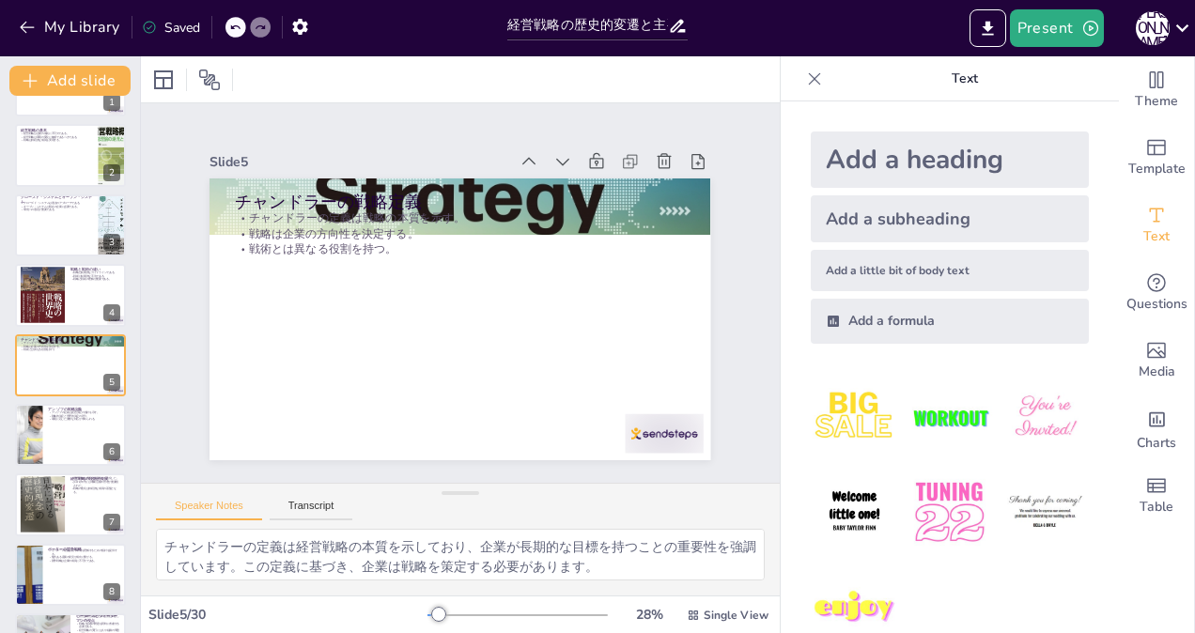
checkbox input "true"
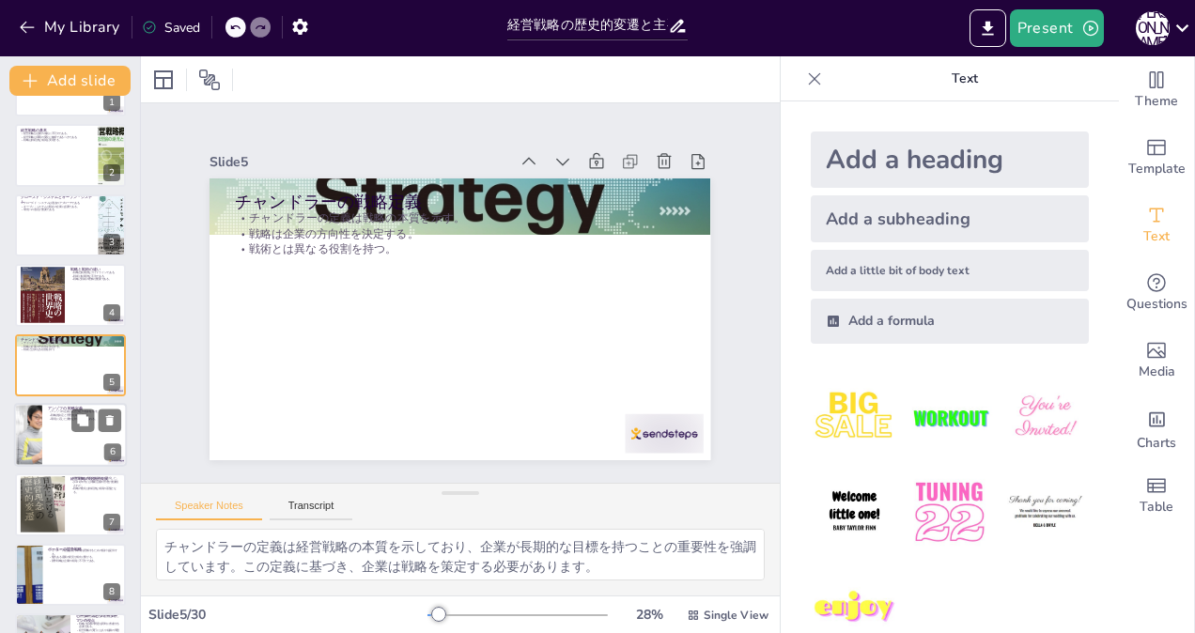
checkbox input "true"
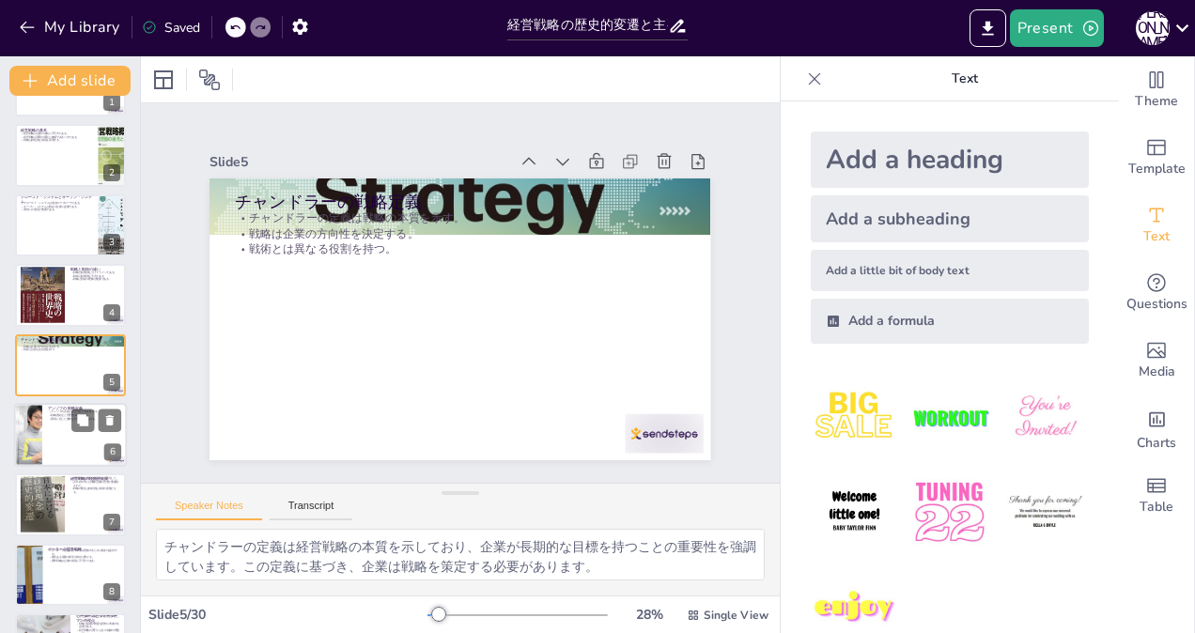
checkbox input "true"
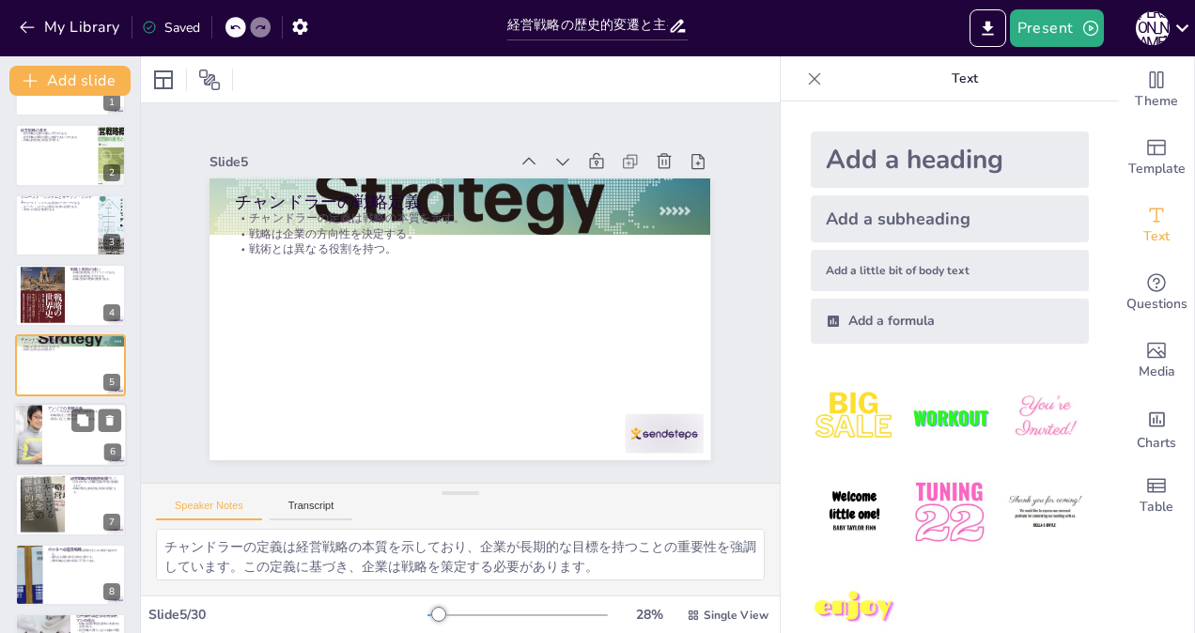
checkbox input "true"
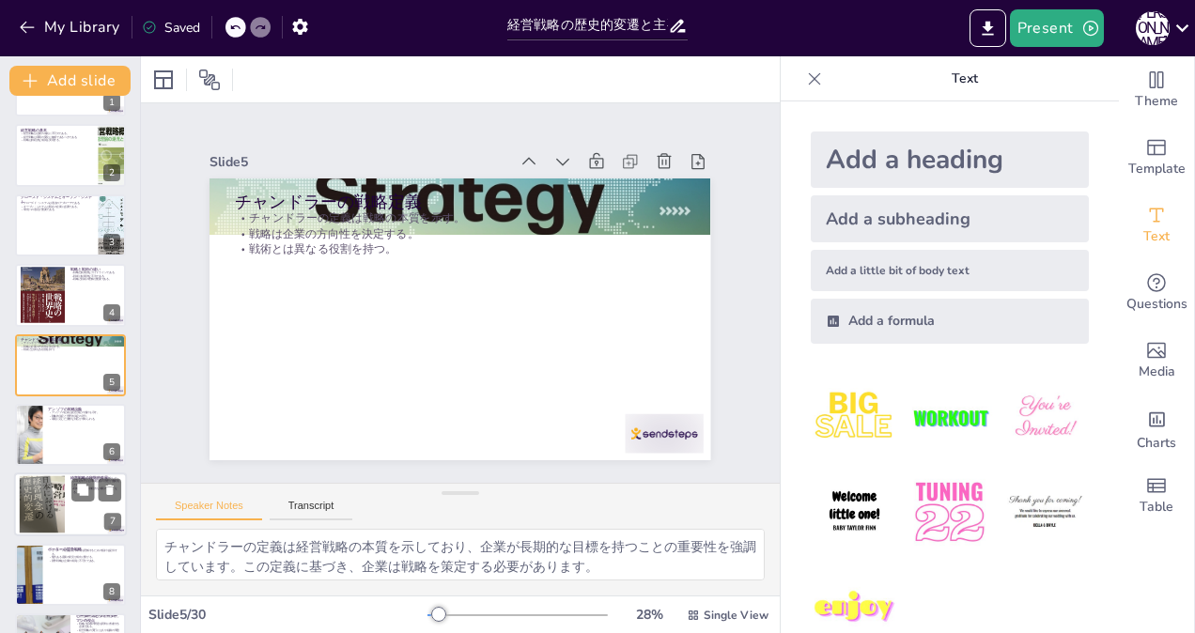
click at [51, 500] on div at bounding box center [42, 504] width 109 height 57
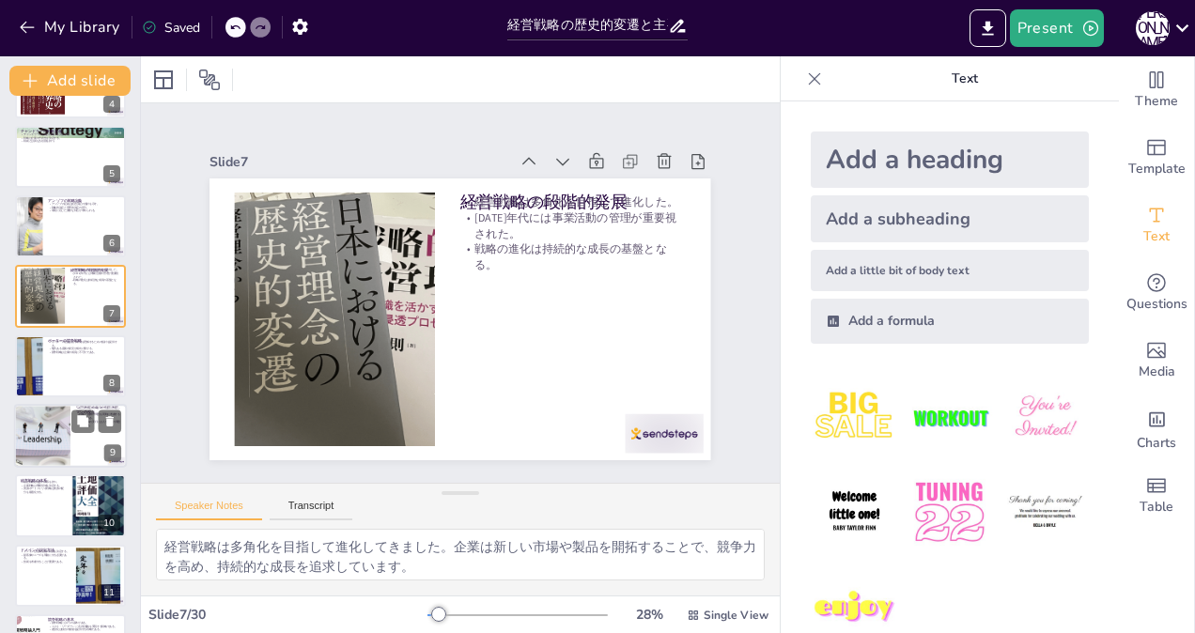
scroll to position [478, 0]
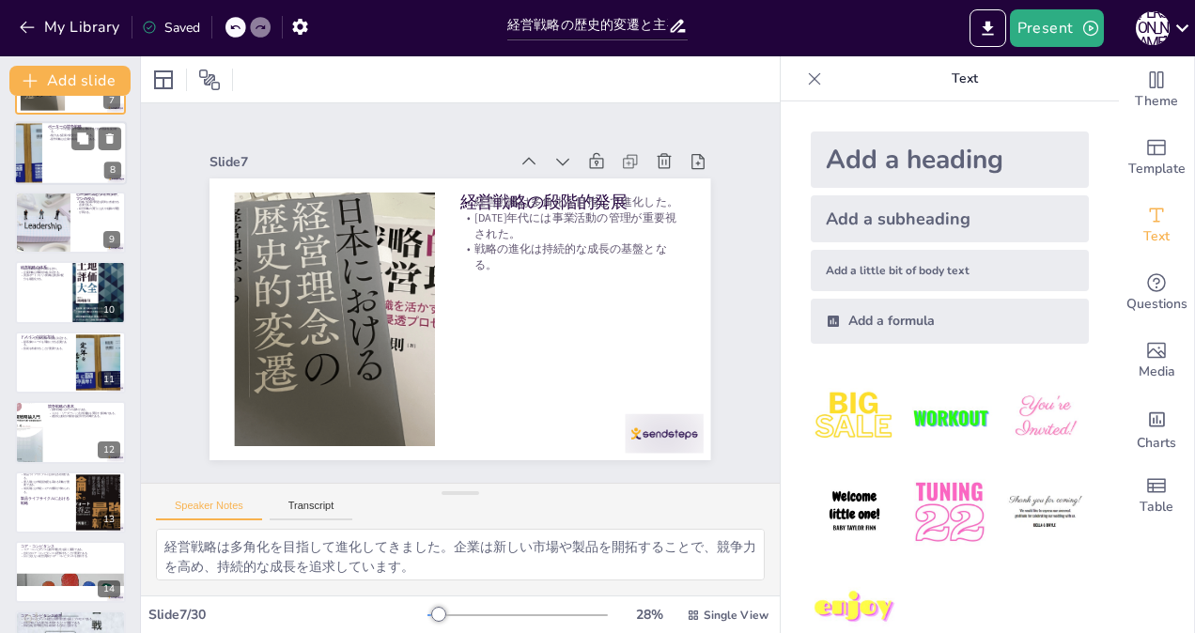
click at [56, 155] on div at bounding box center [70, 153] width 113 height 64
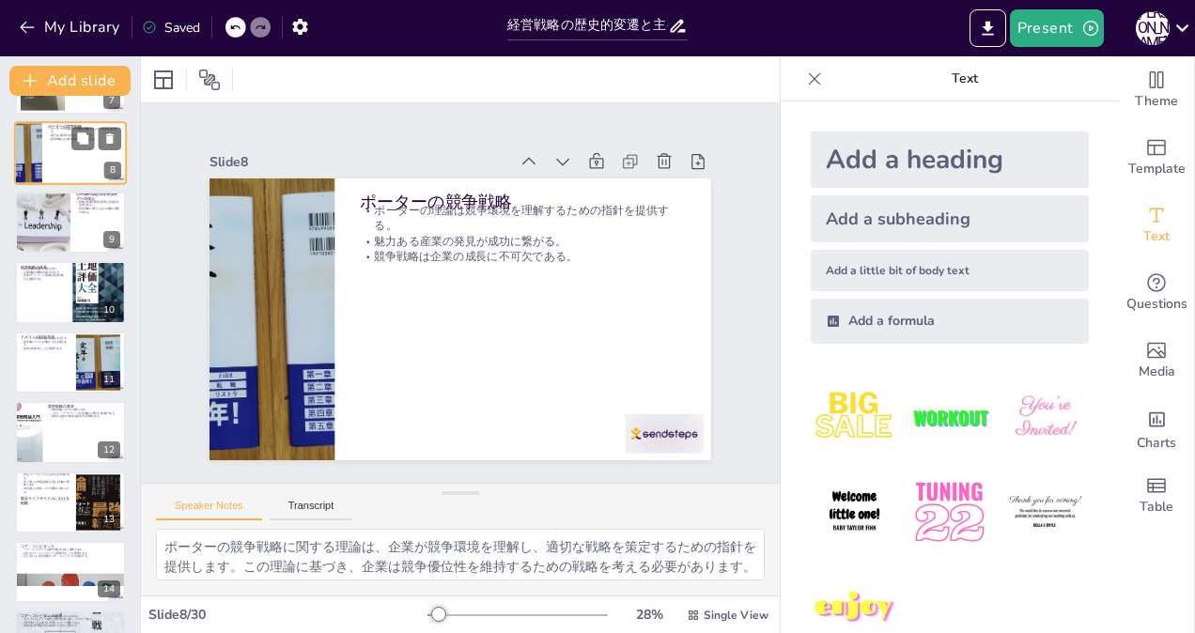
scroll to position [267, 0]
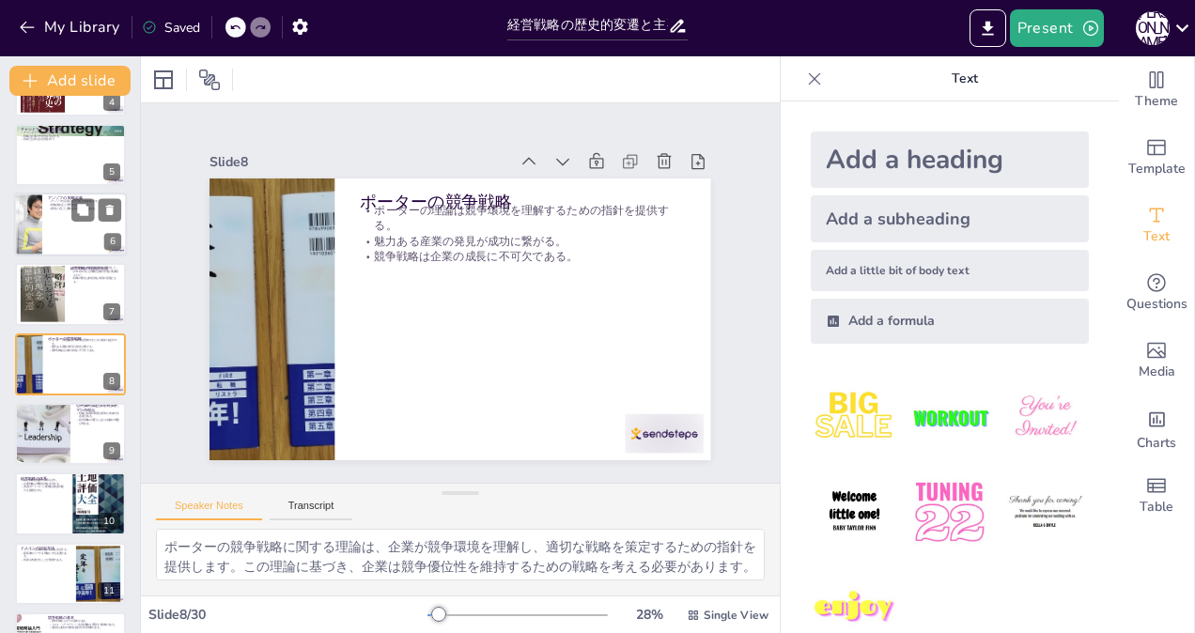
click at [39, 233] on div at bounding box center [27, 225] width 121 height 64
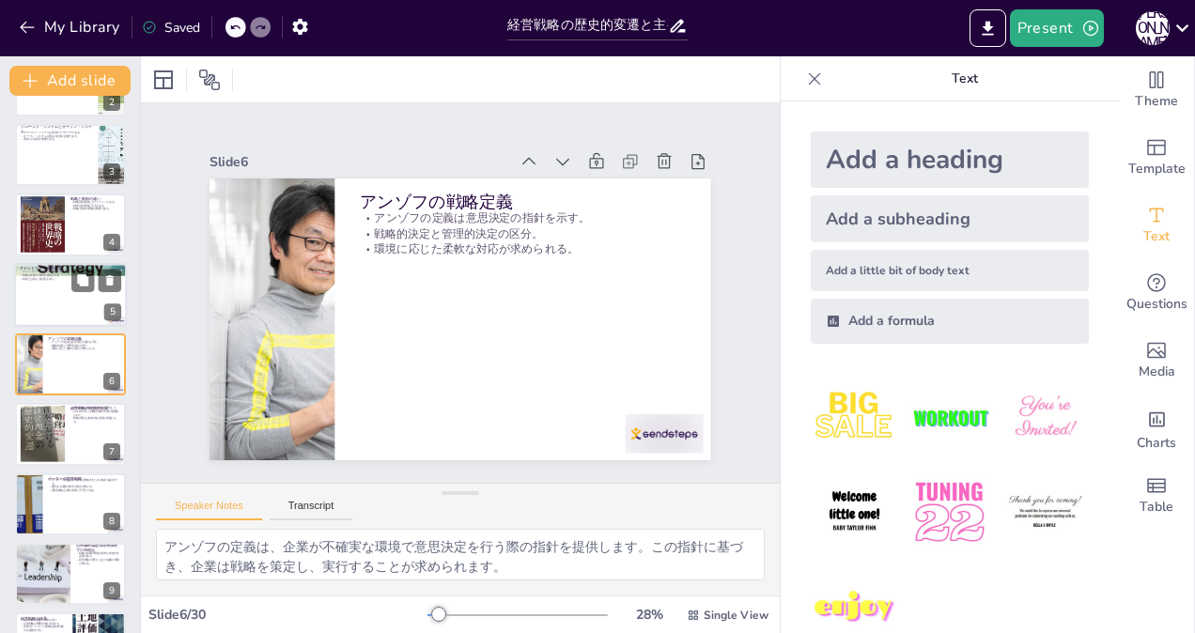
click at [32, 293] on div at bounding box center [70, 295] width 113 height 64
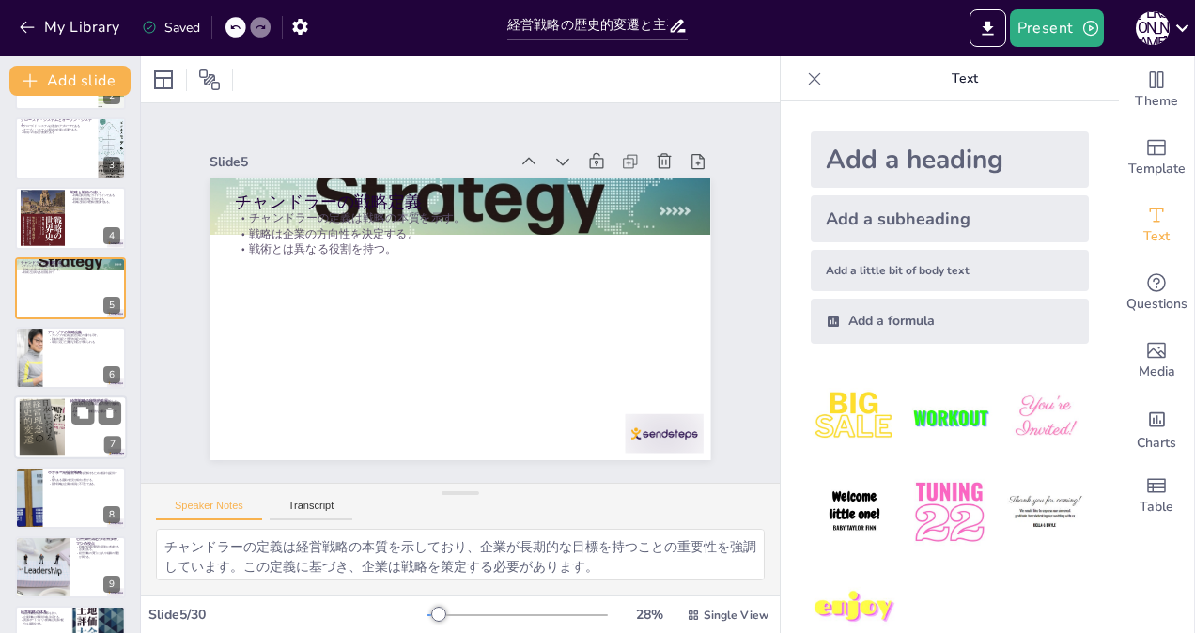
scroll to position [244, 0]
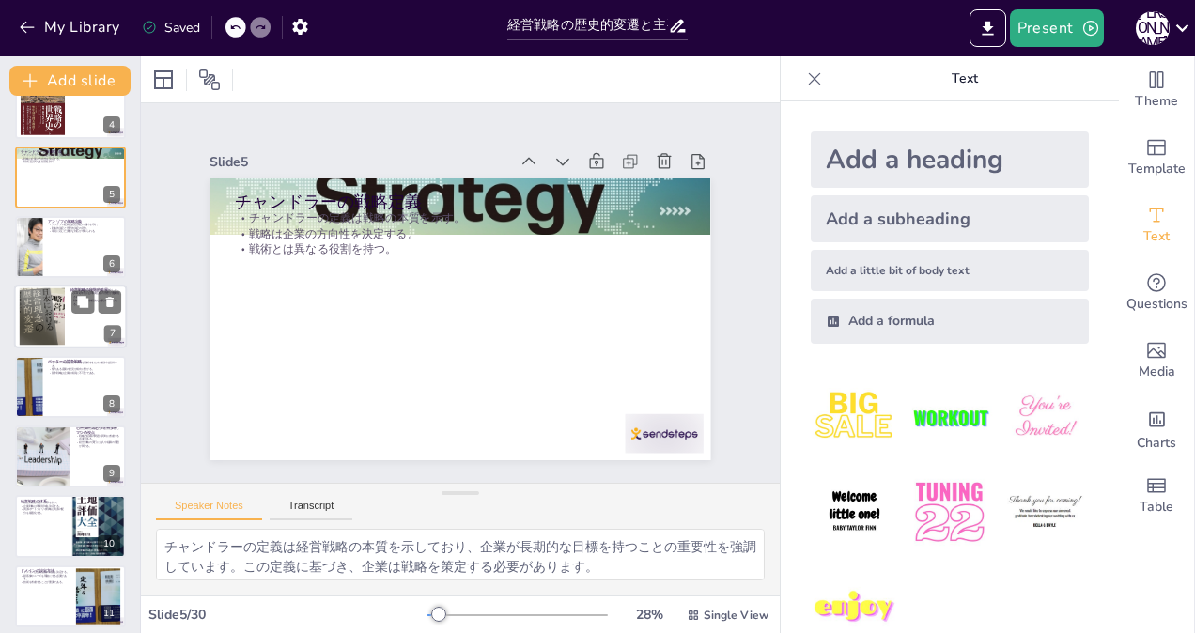
click at [34, 311] on div at bounding box center [42, 316] width 109 height 57
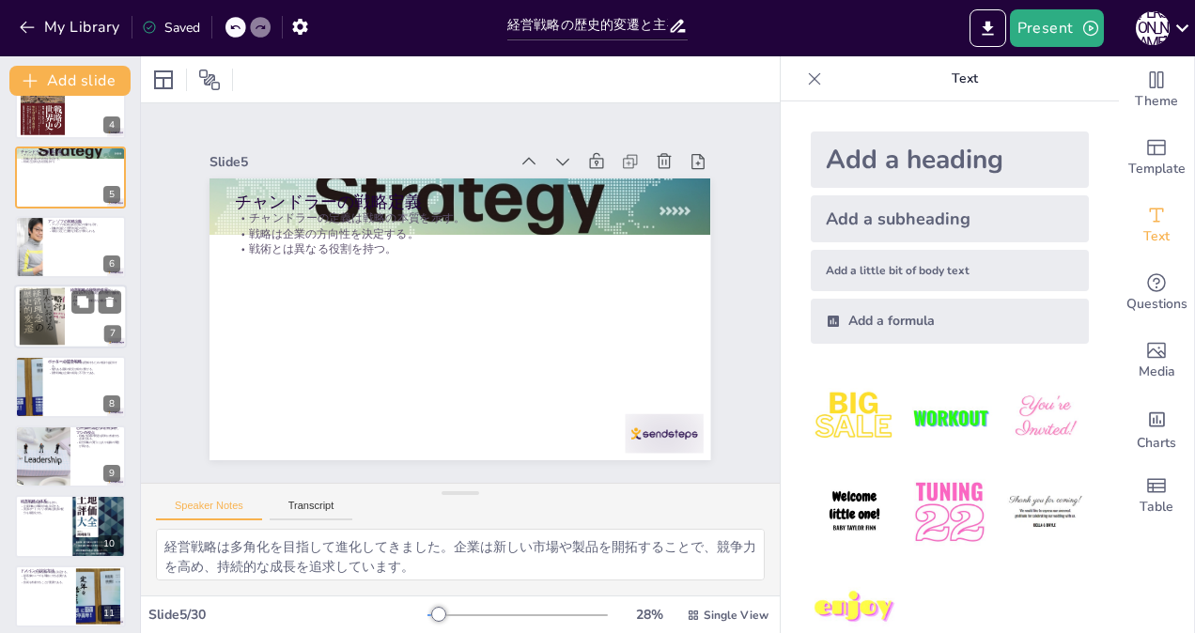
scroll to position [196, 0]
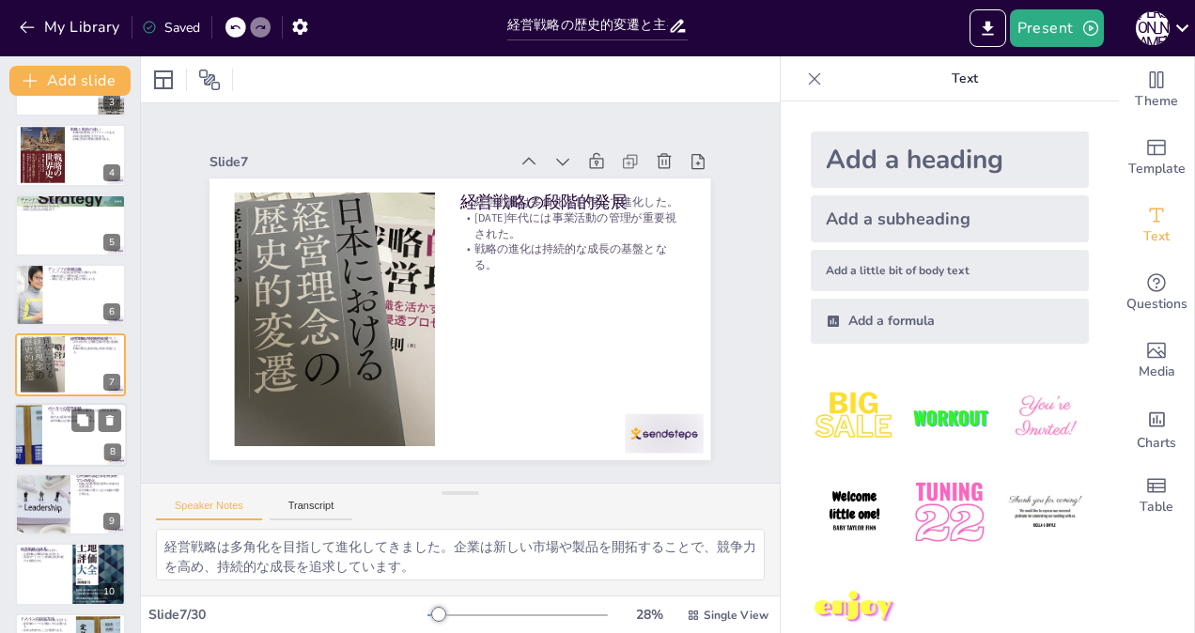
click at [39, 436] on div at bounding box center [28, 435] width 96 height 64
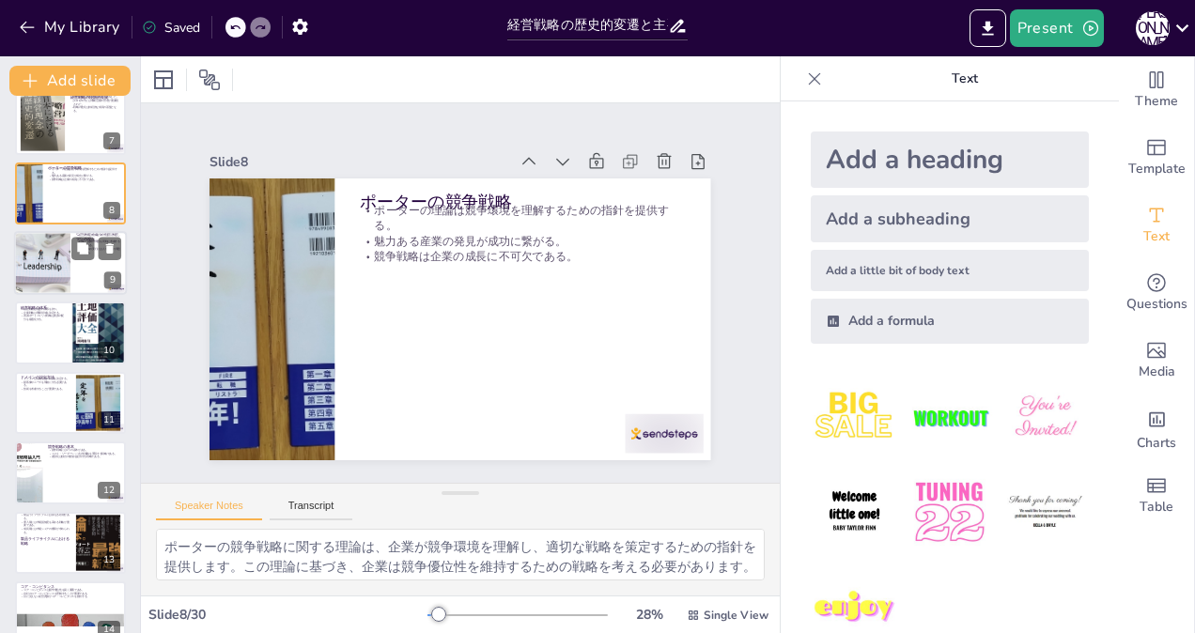
scroll to position [455, 0]
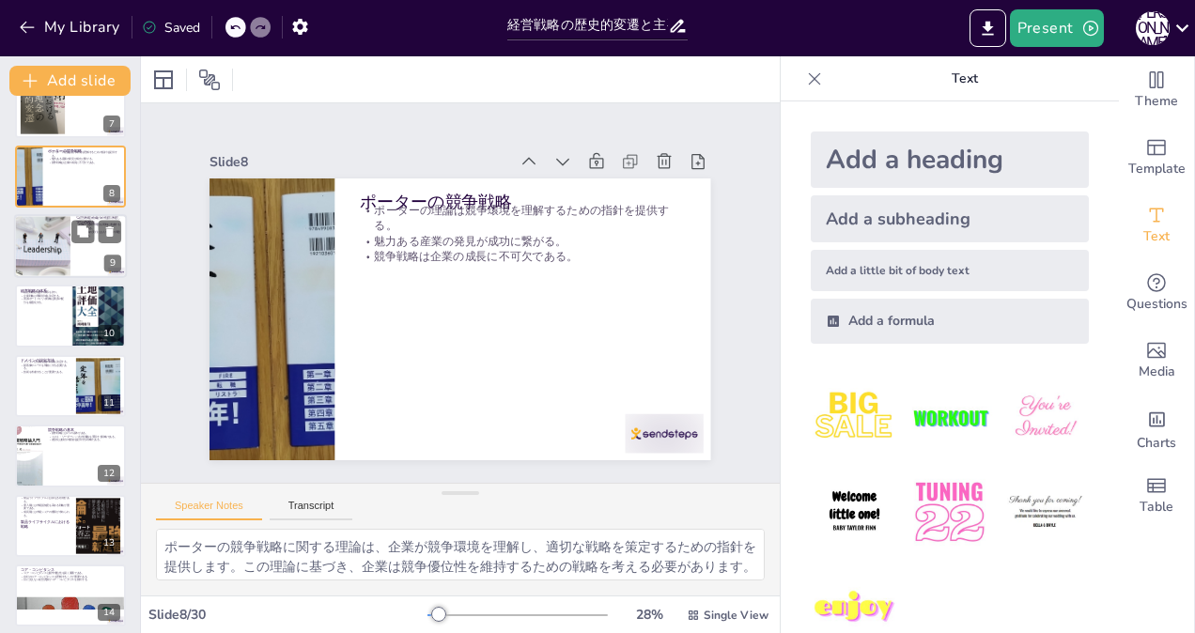
click at [58, 252] on div at bounding box center [41, 246] width 95 height 64
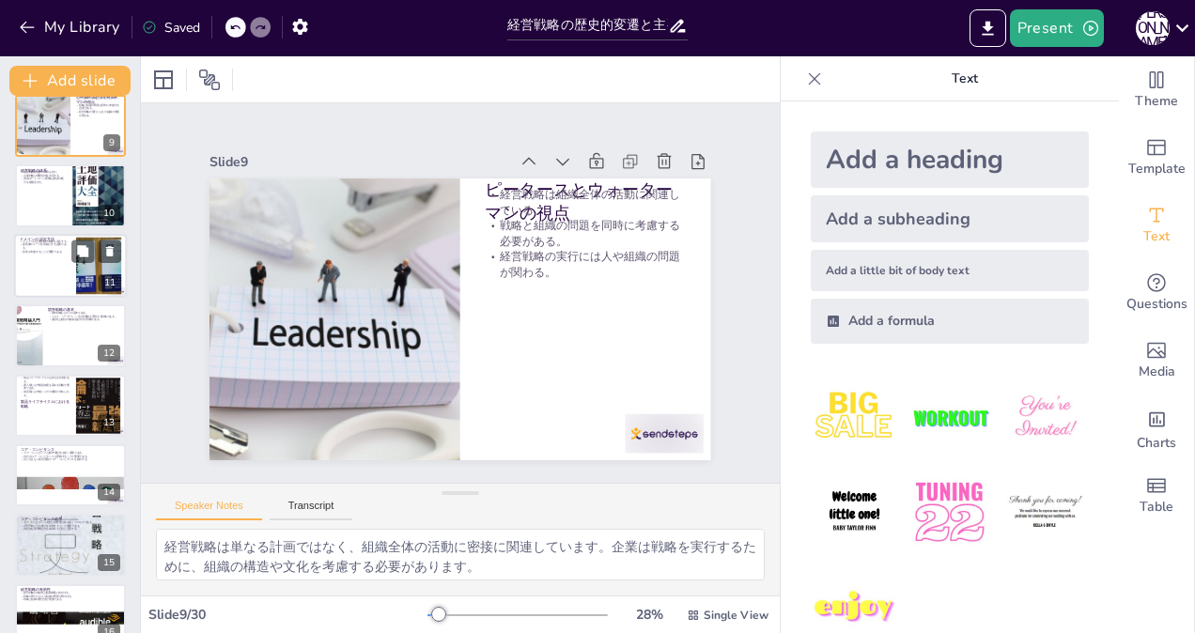
scroll to position [618, 0]
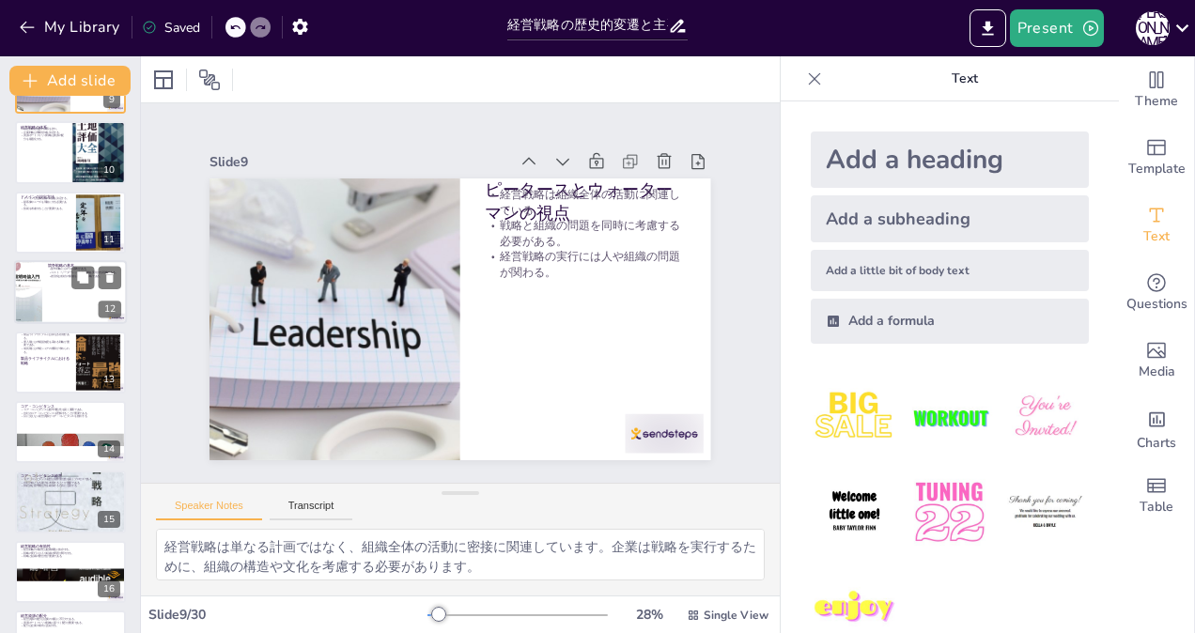
click at [47, 301] on div at bounding box center [70, 292] width 113 height 64
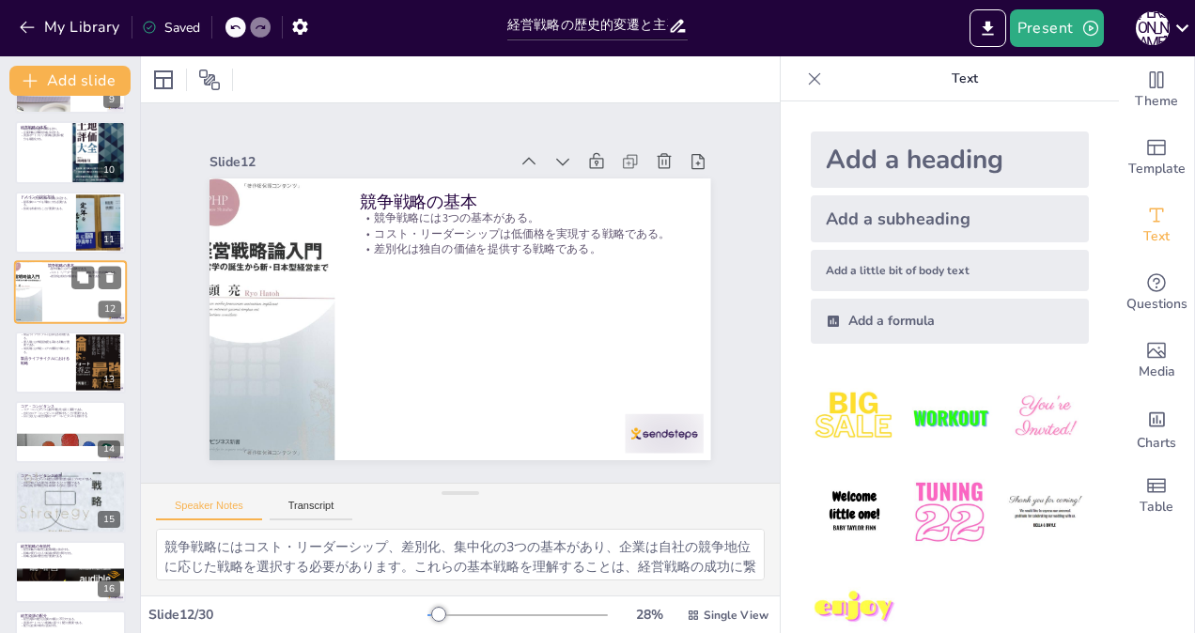
scroll to position [546, 0]
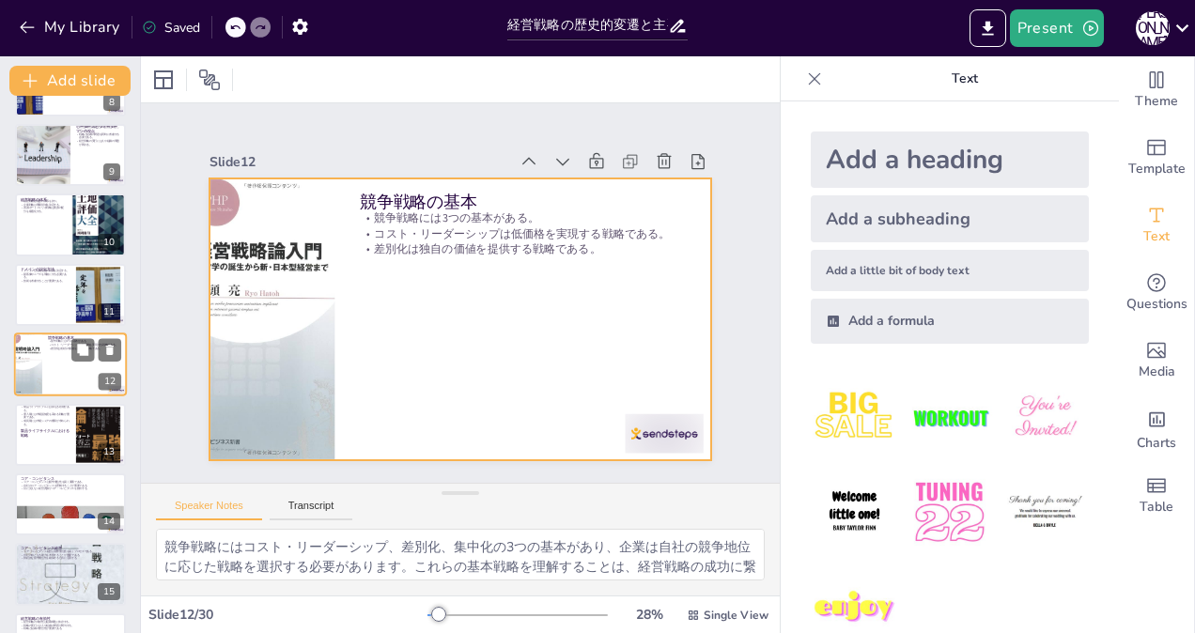
click at [50, 358] on div at bounding box center [70, 365] width 113 height 64
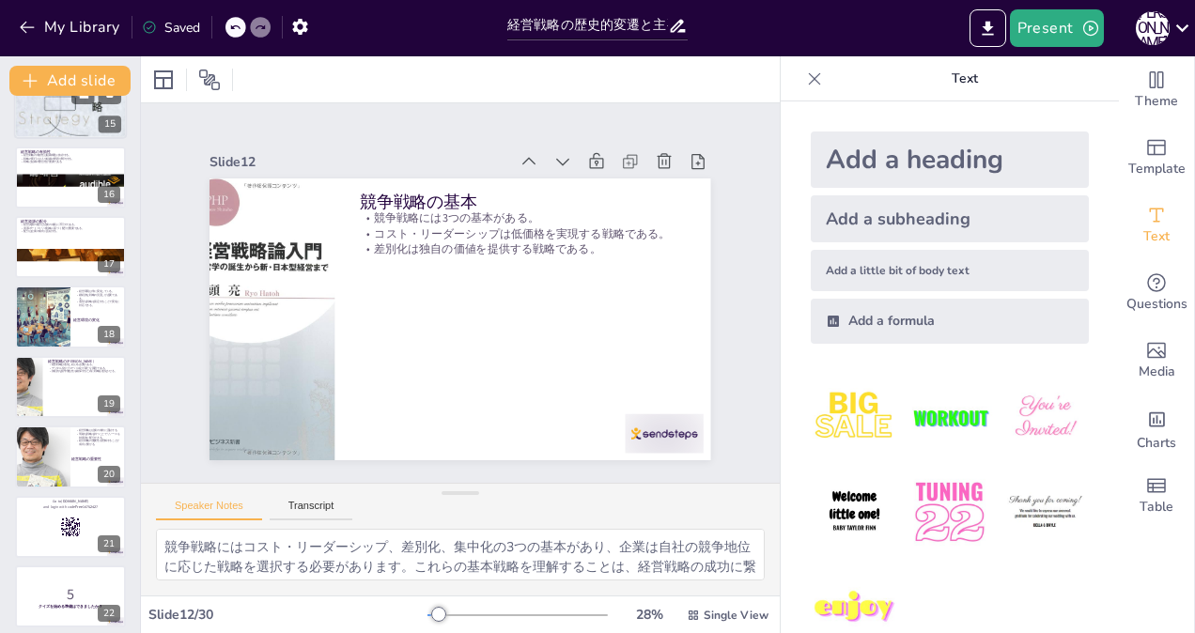
scroll to position [1016, 0]
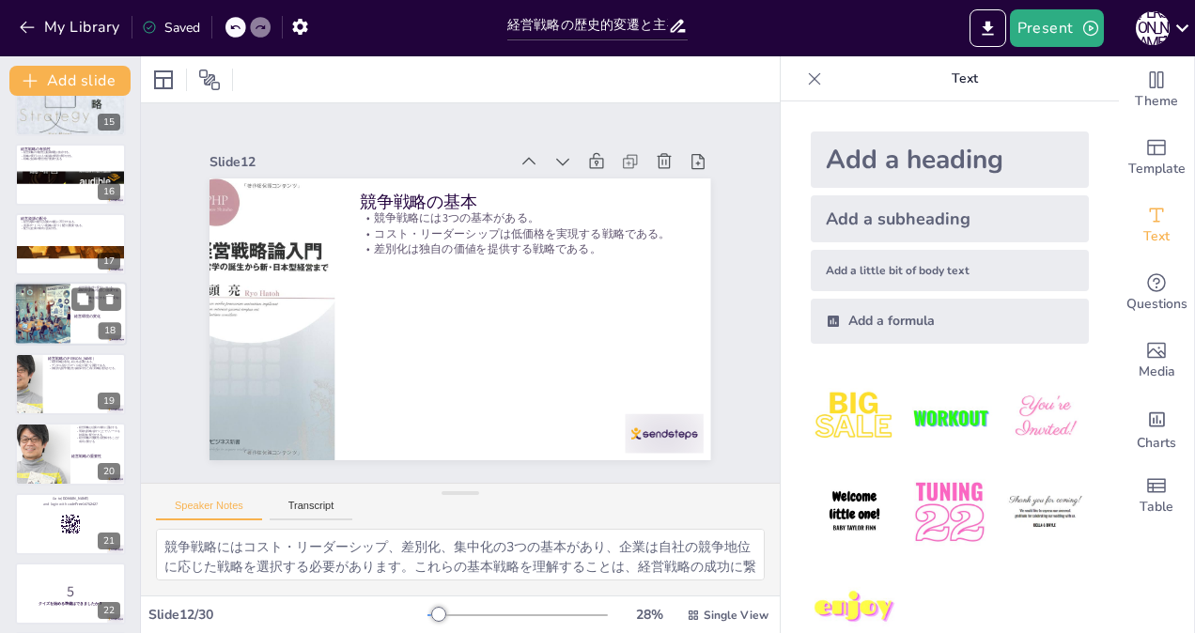
click at [53, 304] on div at bounding box center [42, 315] width 111 height 64
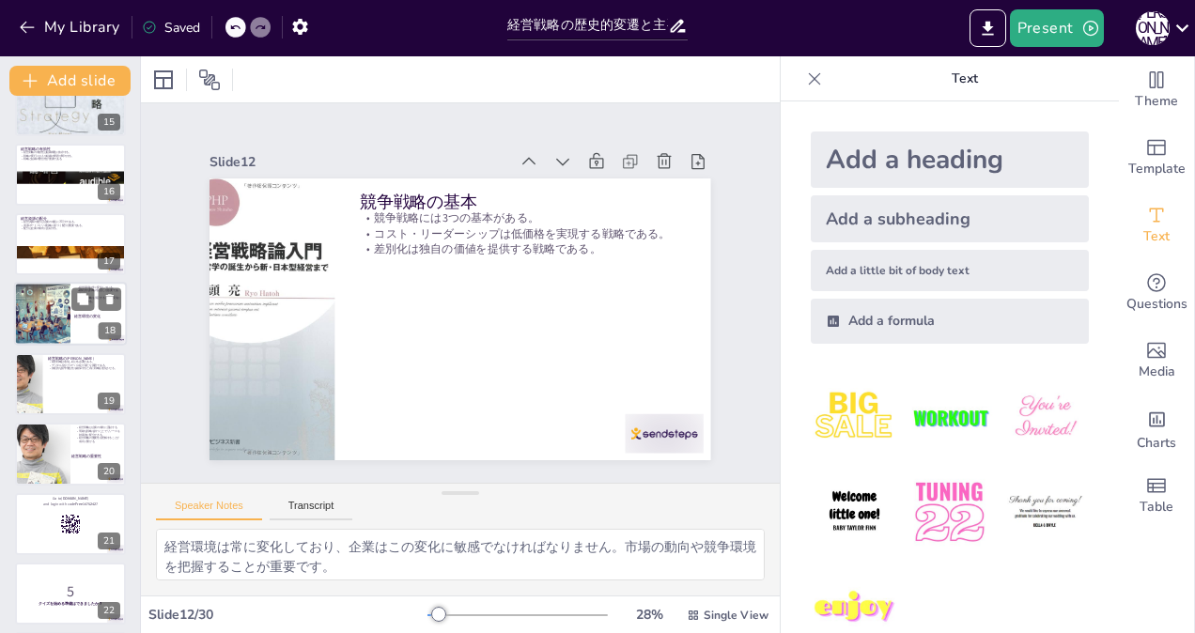
scroll to position [965, 0]
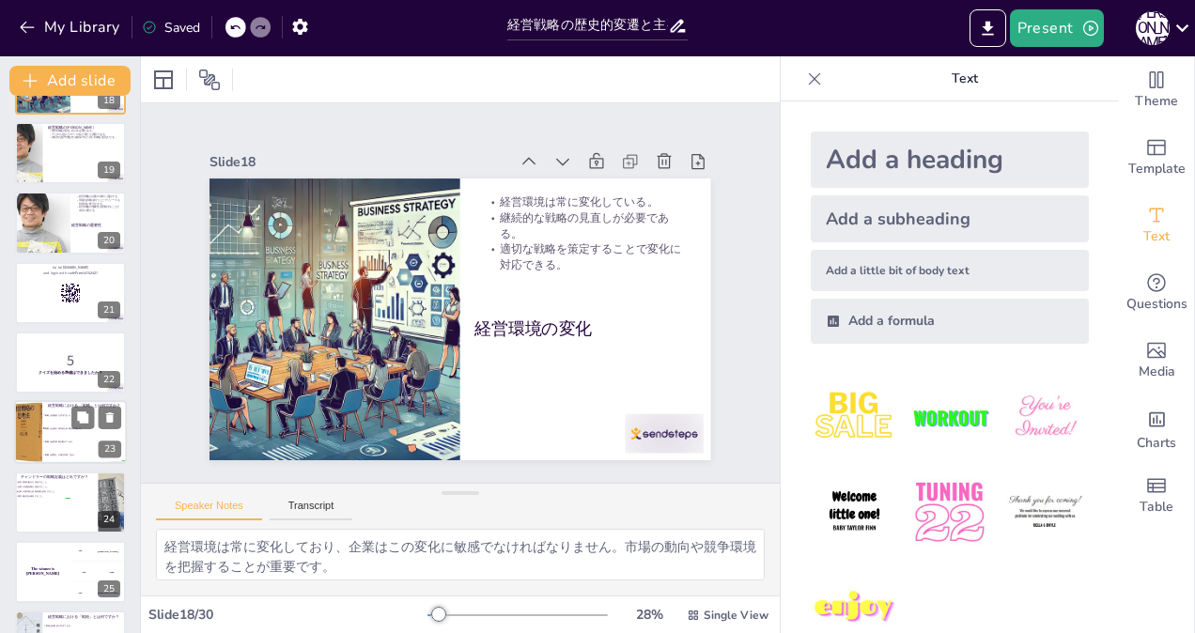
click at [43, 407] on div at bounding box center [70, 433] width 113 height 64
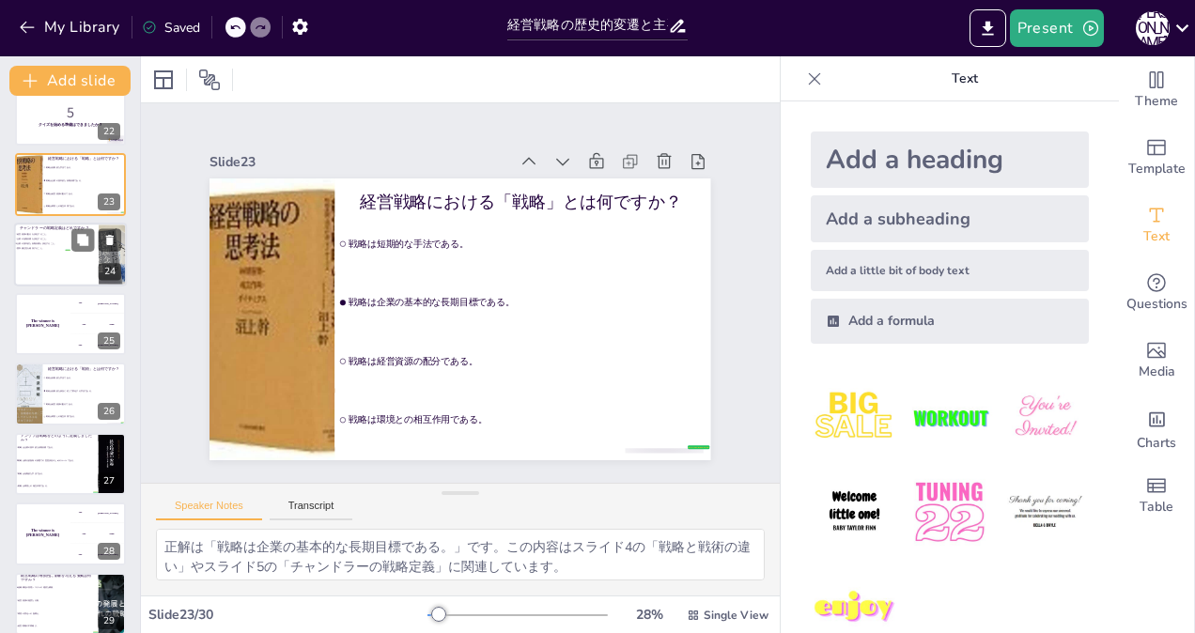
scroll to position [1502, 0]
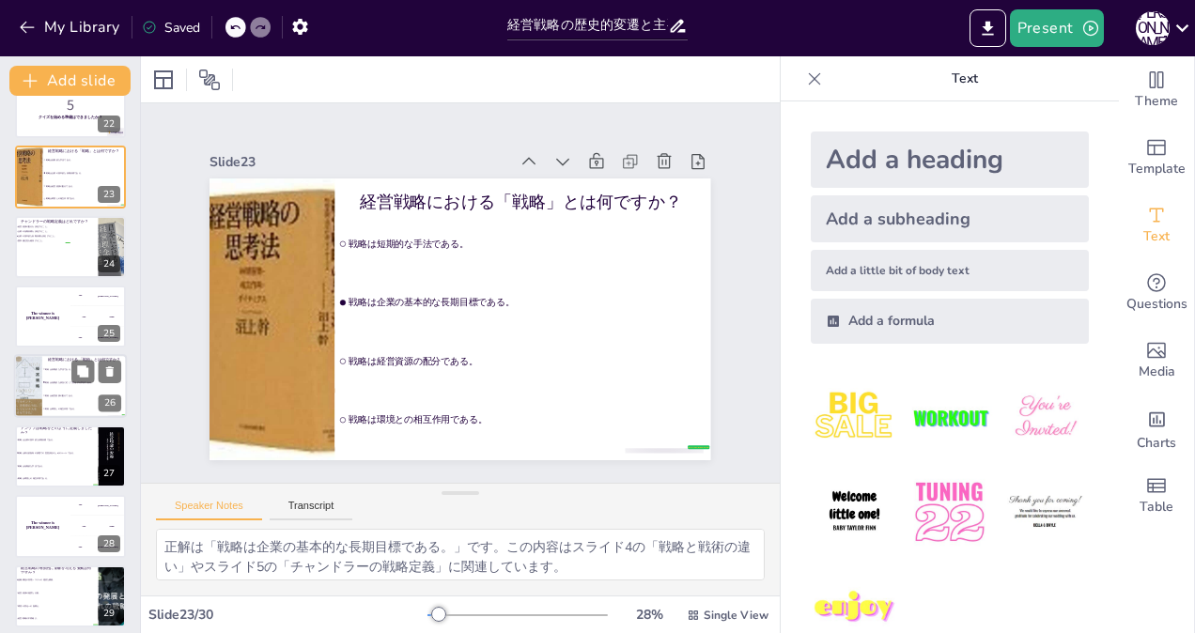
click at [45, 370] on span "戦術は長期的な手法である。" at bounding box center [85, 369] width 81 height 3
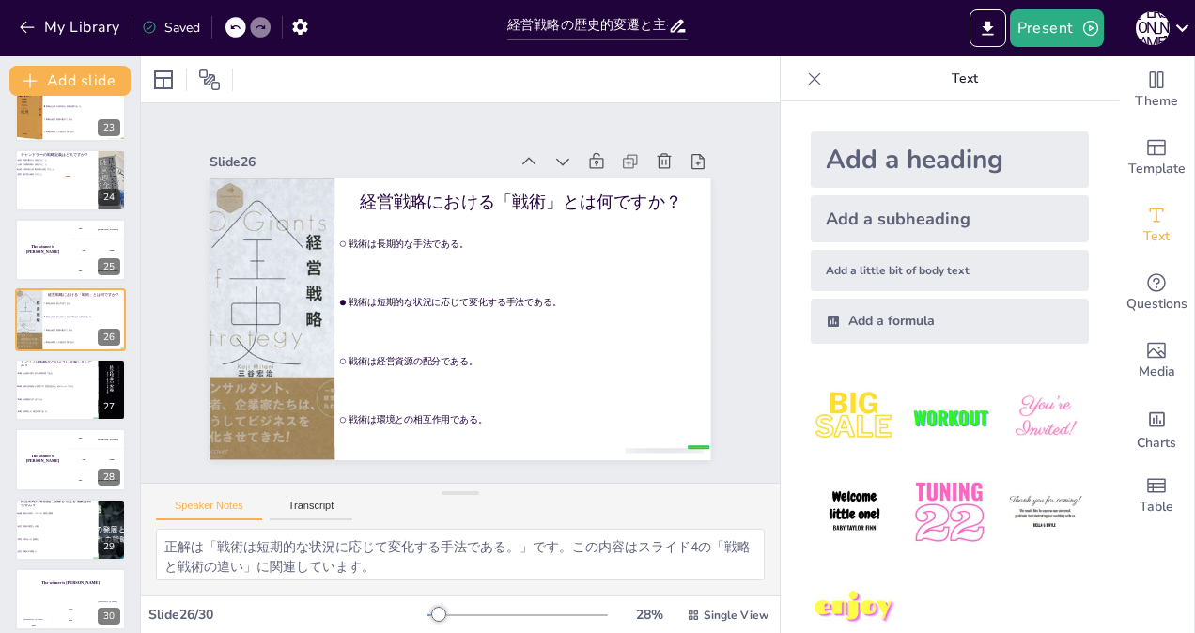
scroll to position [1581, 0]
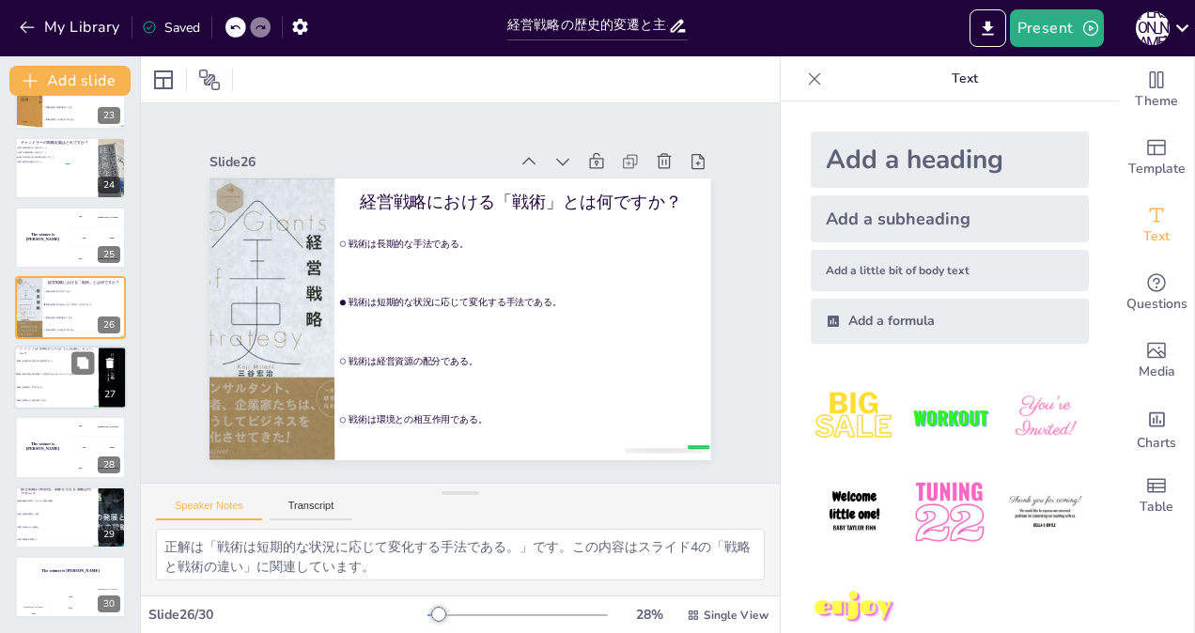
click at [46, 371] on li "戦略は部分的無知の状態での意思決定のためのルールである。" at bounding box center [56, 373] width 85 height 13
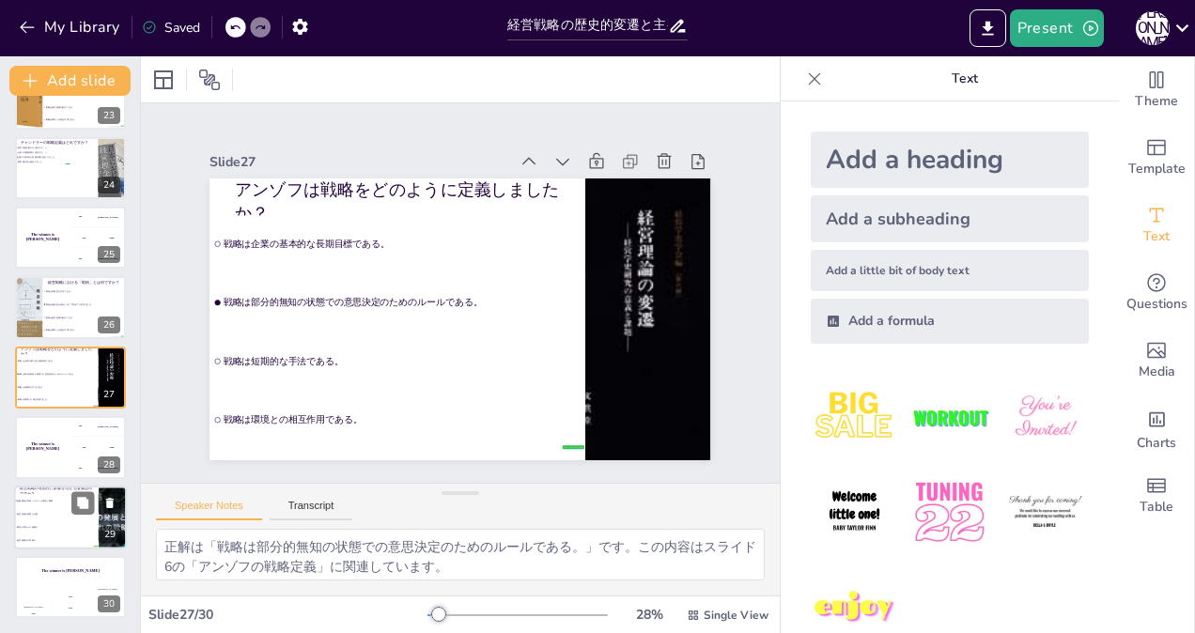
click at [70, 510] on li "経営資源の過度な分散。" at bounding box center [56, 513] width 85 height 13
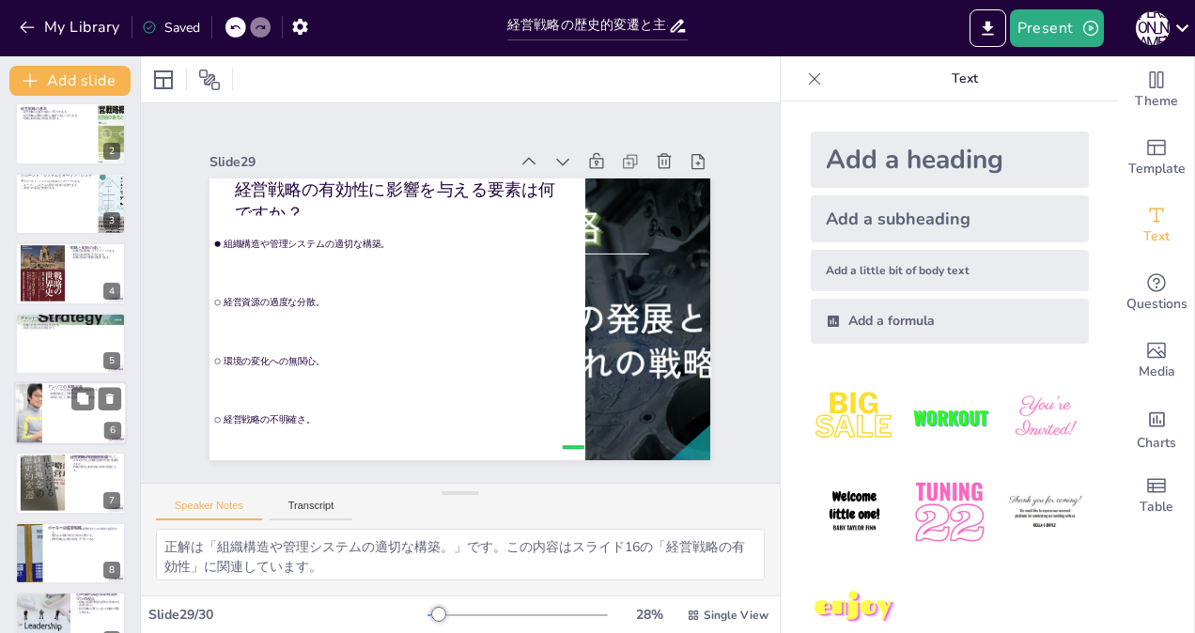
scroll to position [0, 0]
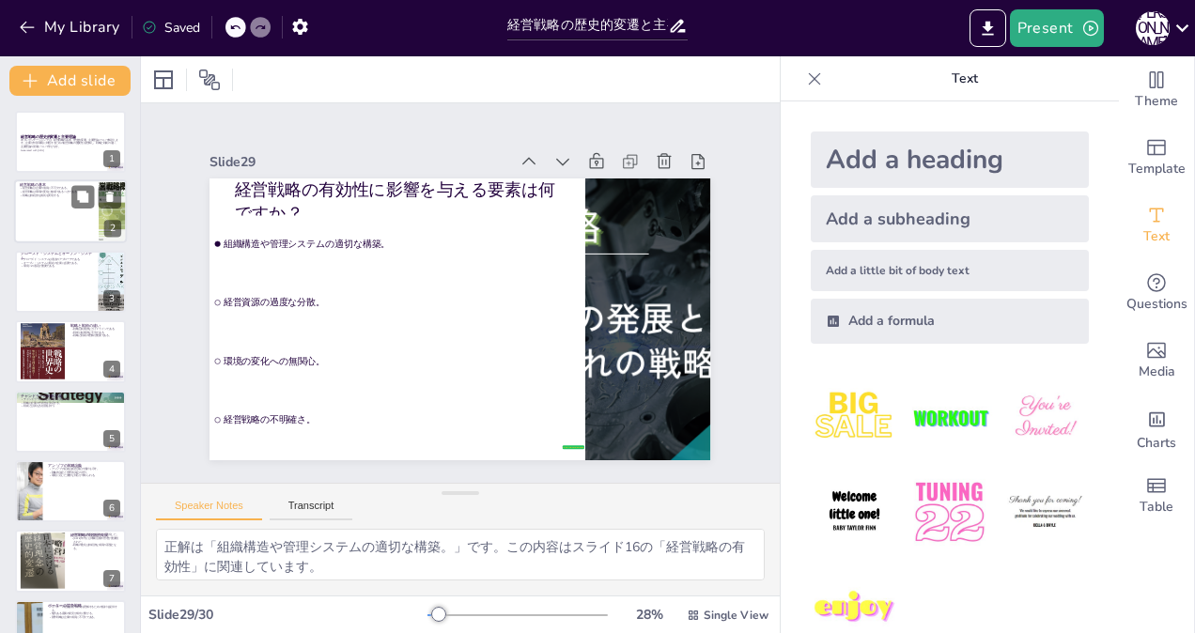
click at [42, 220] on div at bounding box center [70, 212] width 113 height 64
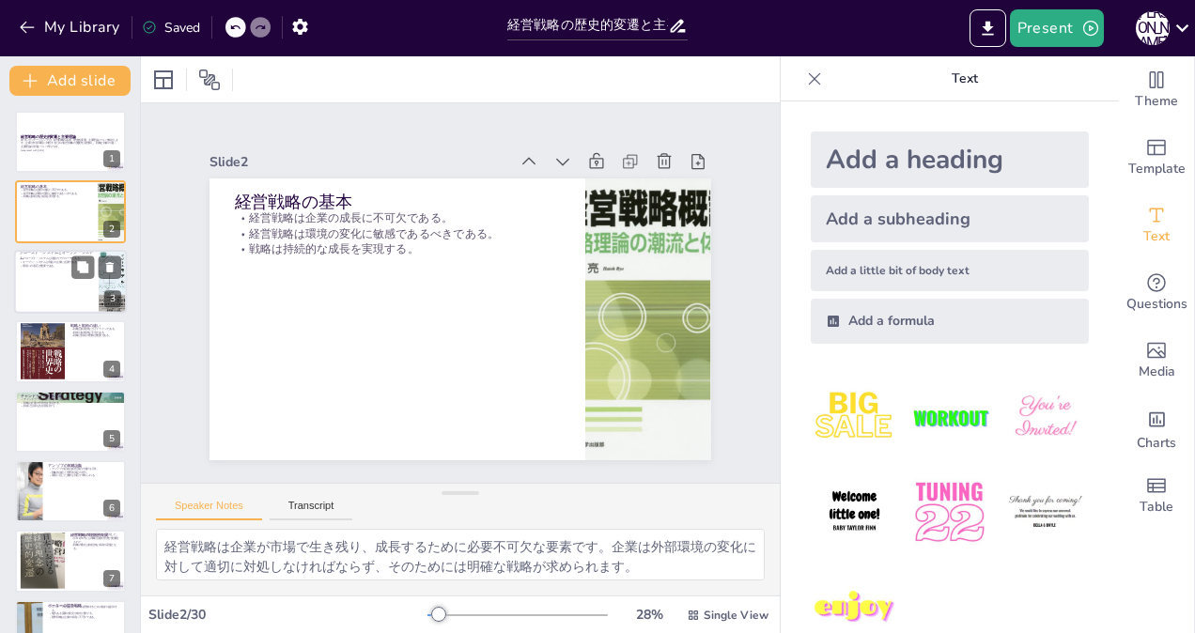
click at [39, 287] on div at bounding box center [70, 282] width 113 height 64
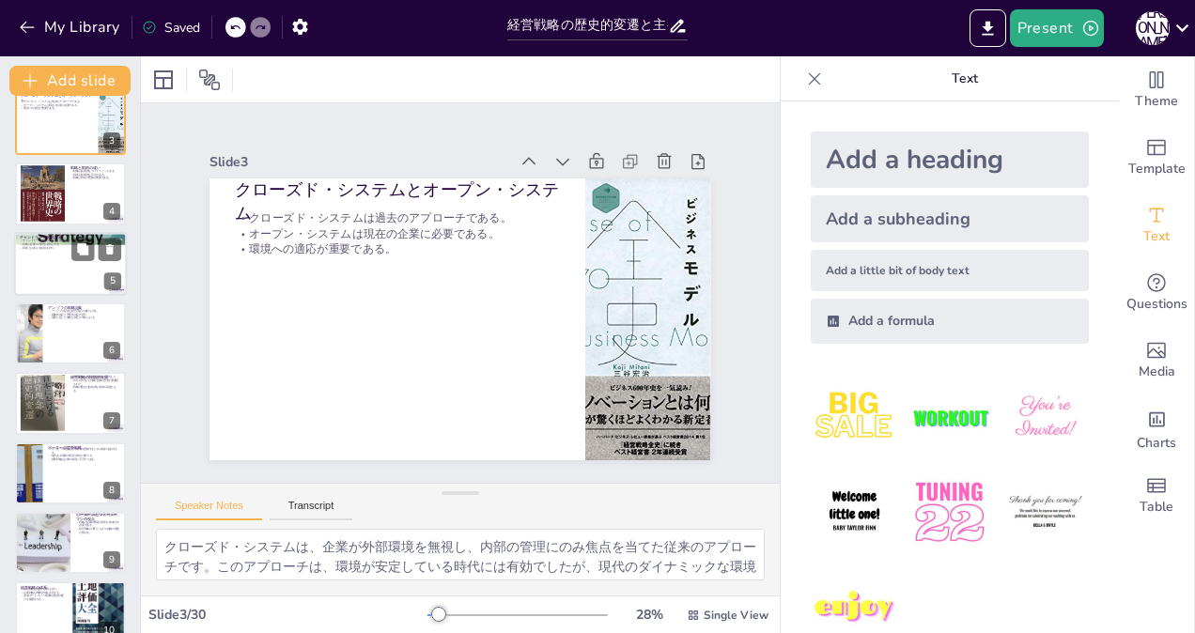
scroll to position [188, 0]
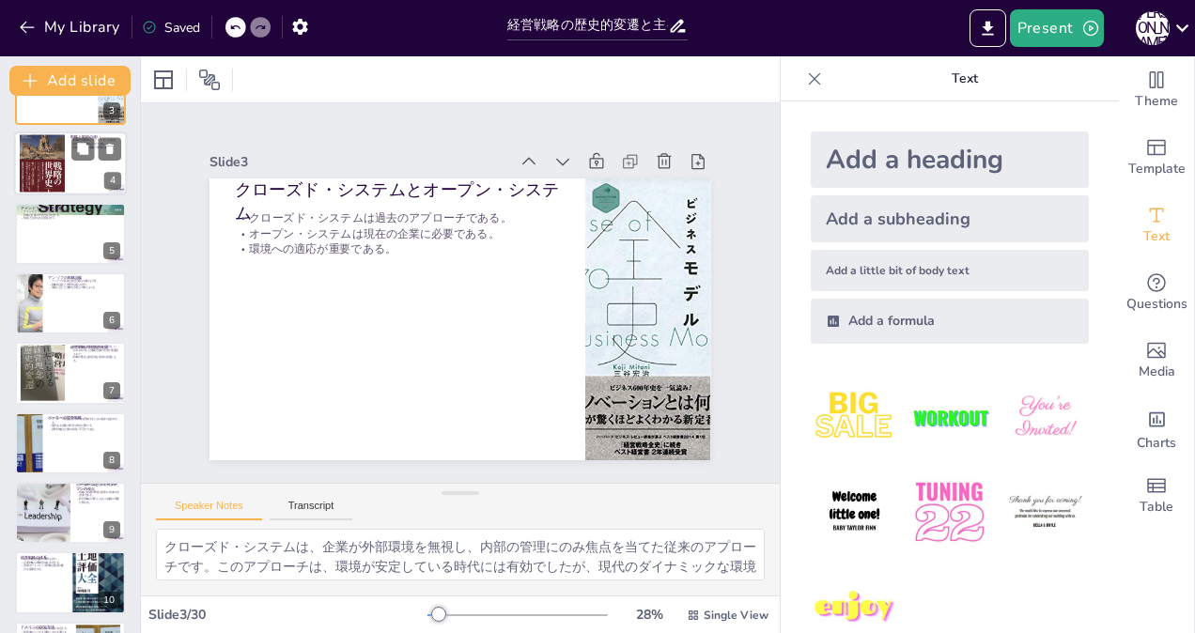
click at [41, 170] on div at bounding box center [42, 164] width 45 height 65
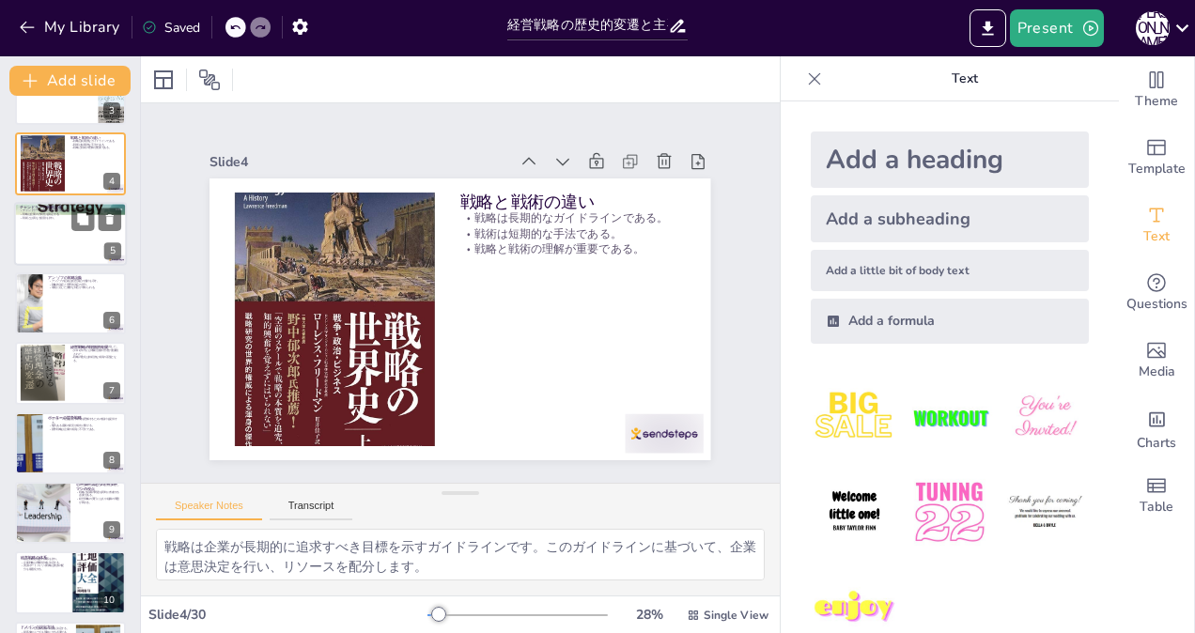
click at [49, 226] on div at bounding box center [70, 234] width 113 height 64
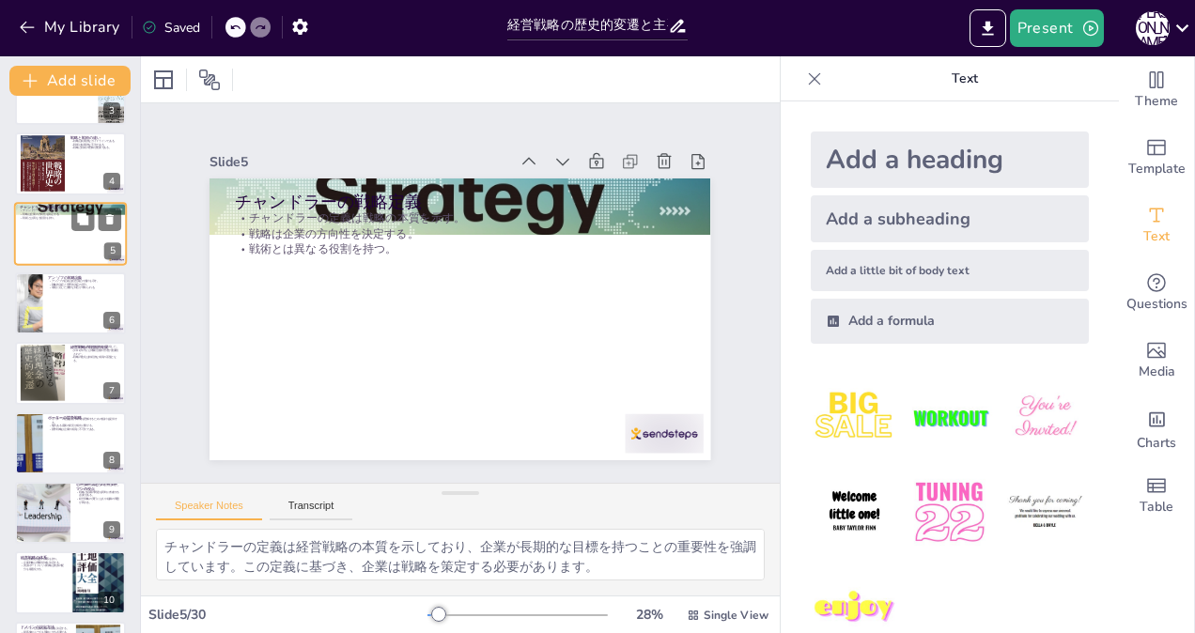
scroll to position [56, 0]
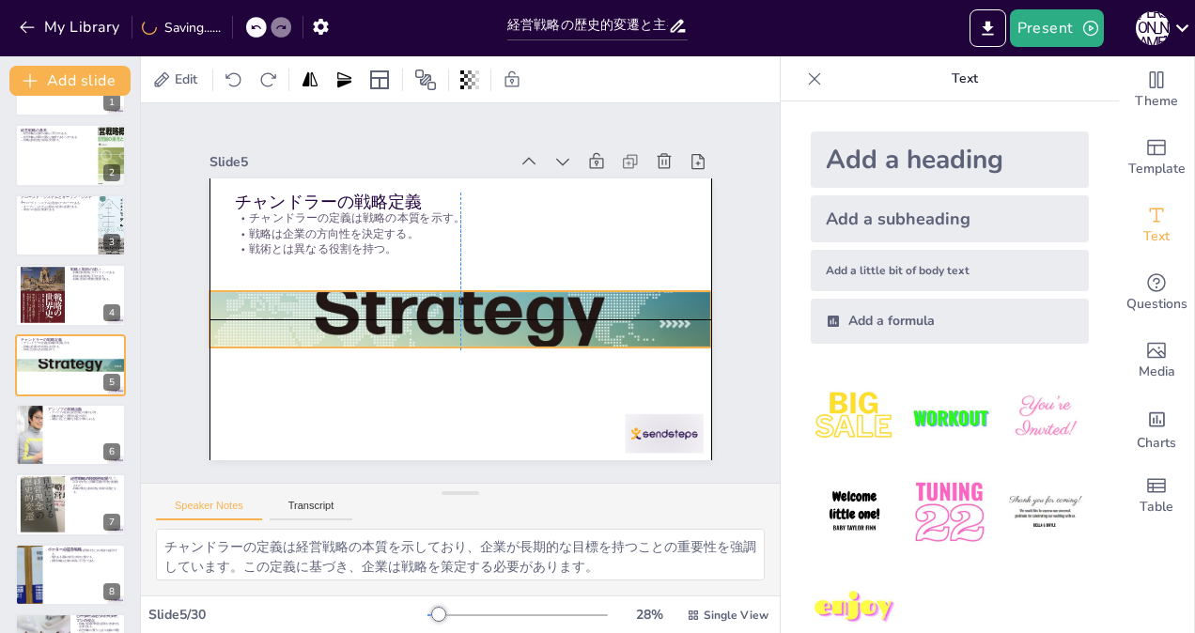
drag, startPoint x: 692, startPoint y: 185, endPoint x: 693, endPoint y: 301, distance: 115.6
click at [693, 301] on div at bounding box center [460, 319] width 501 height 355
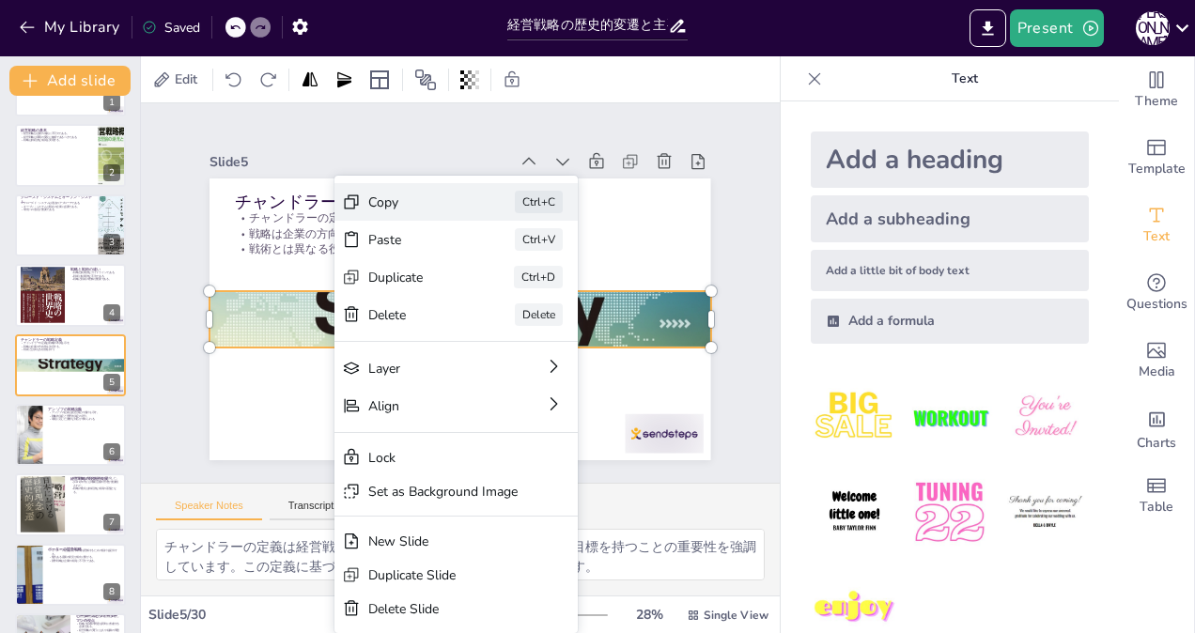
click at [475, 287] on div "Copy Ctrl+C" at bounding box center [596, 306] width 243 height 38
